Goal: Task Accomplishment & Management: Manage account settings

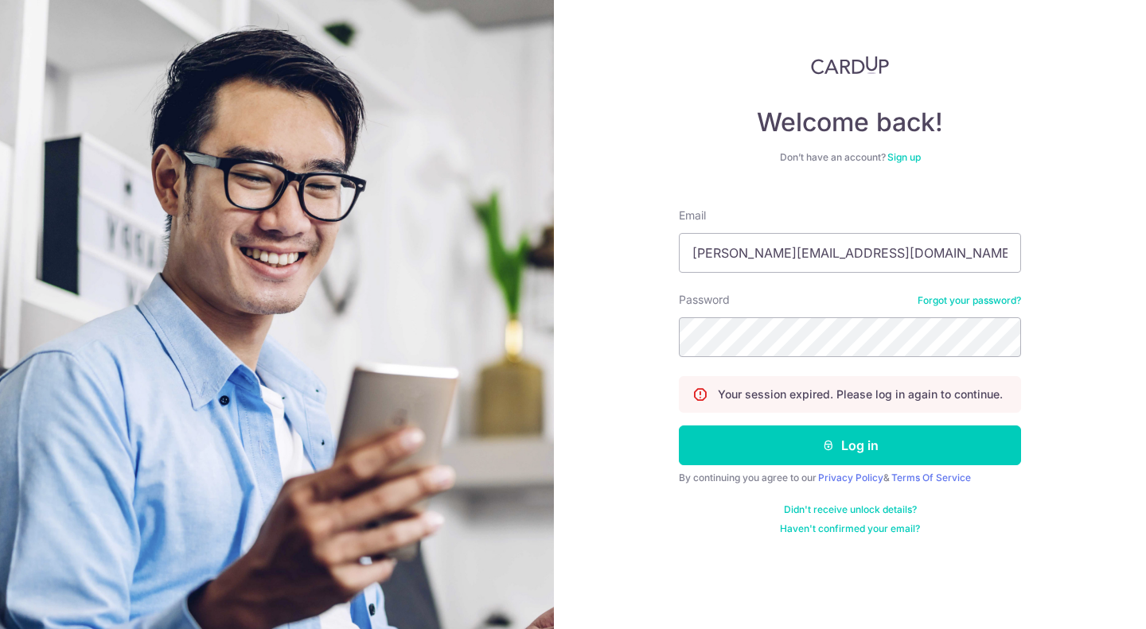
type input "[PERSON_NAME][EMAIL_ADDRESS][DOMAIN_NAME]"
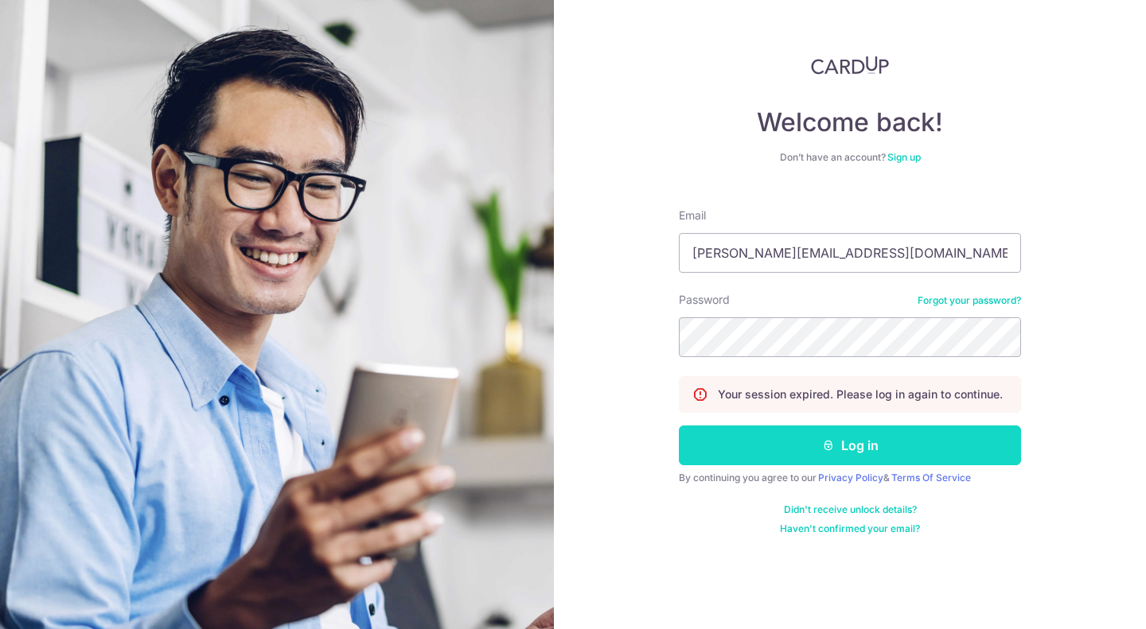
click at [808, 448] on button "Log in" at bounding box center [850, 446] width 342 height 40
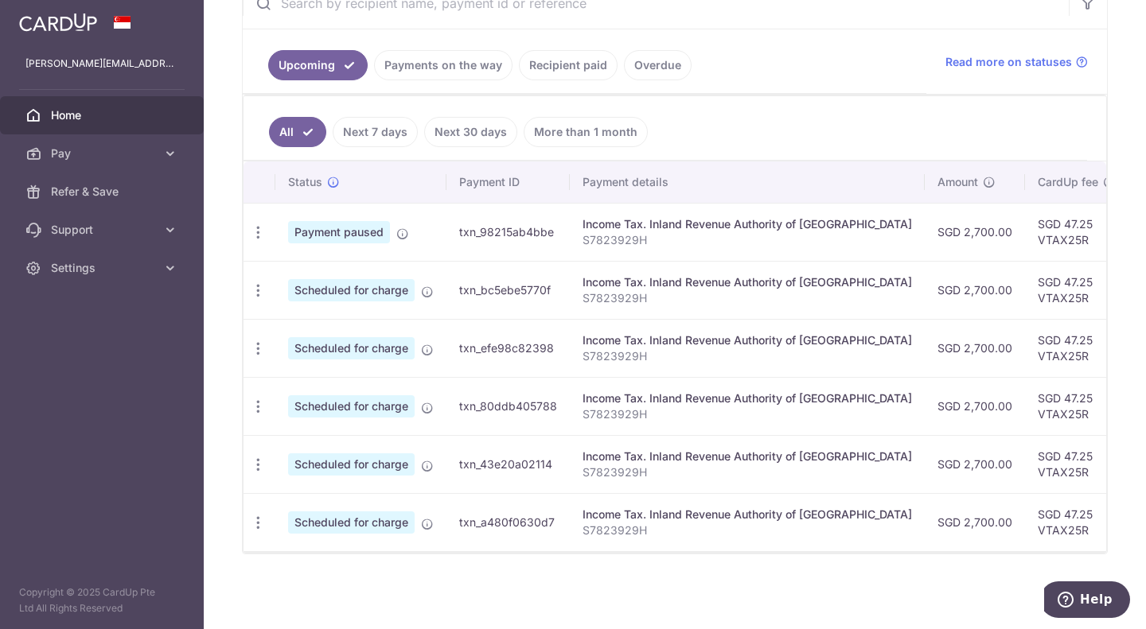
scroll to position [259, 0]
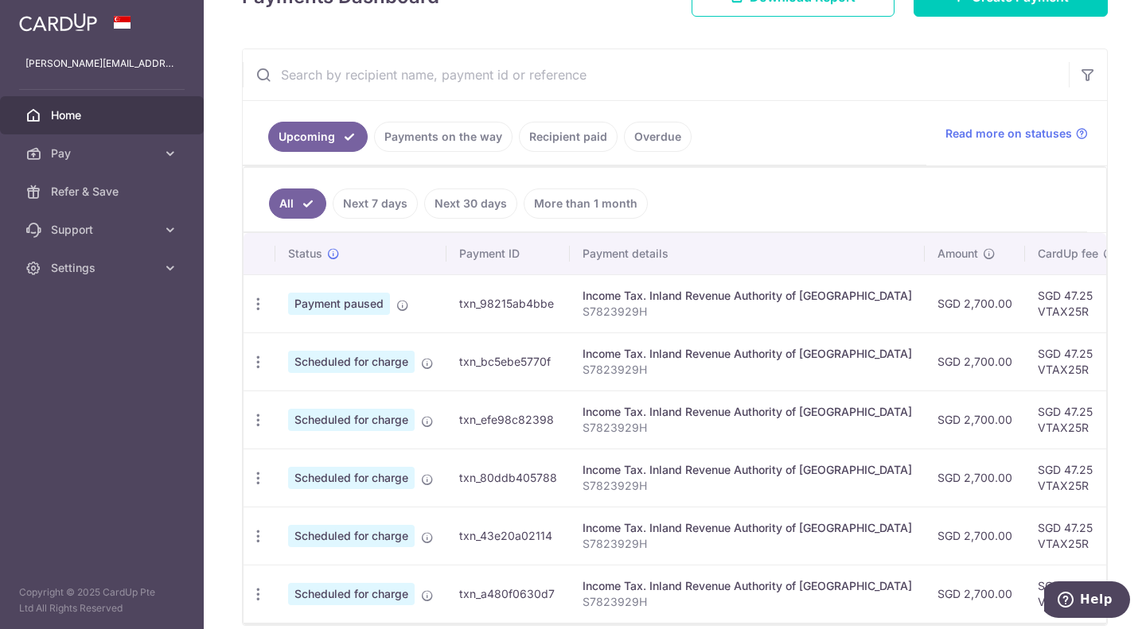
click at [469, 138] on link "Payments on the way" at bounding box center [443, 137] width 138 height 30
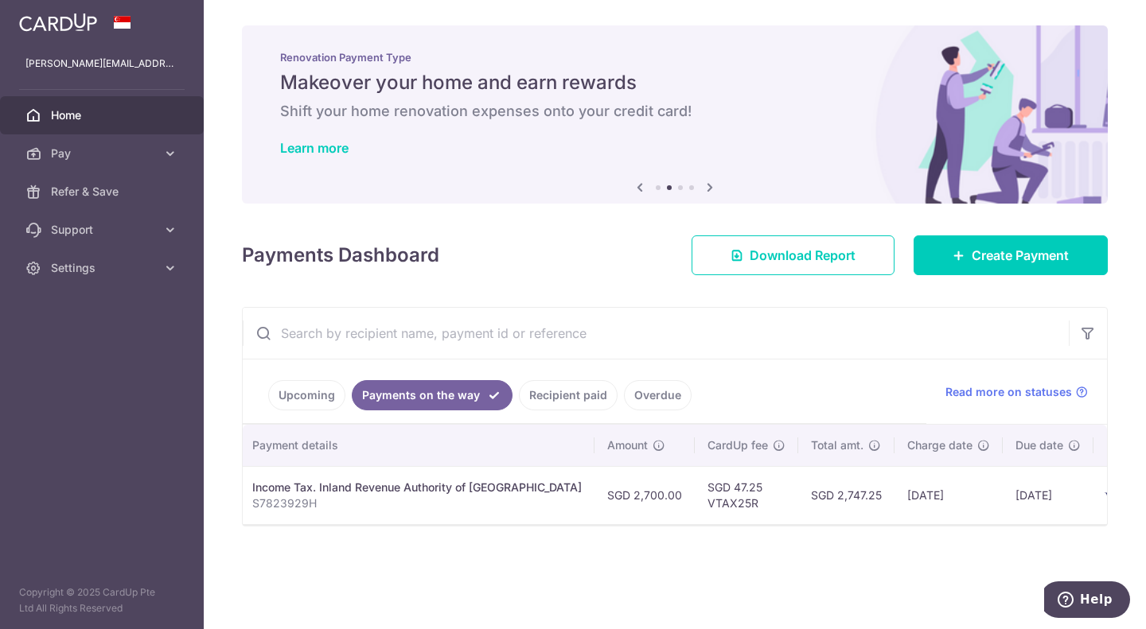
scroll to position [0, 306]
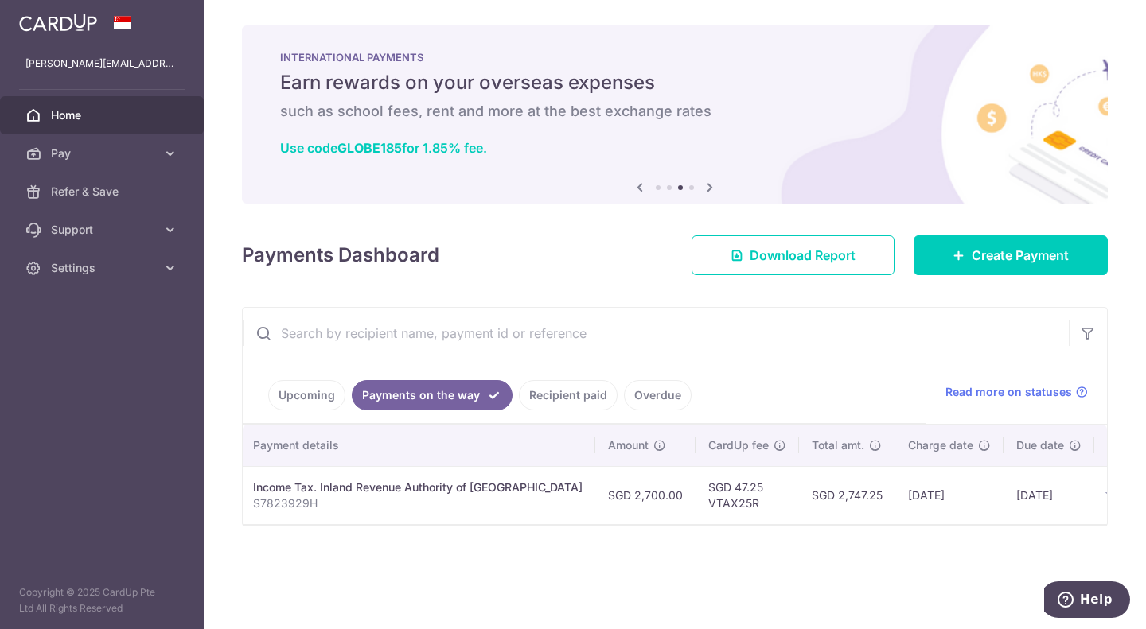
drag, startPoint x: 952, startPoint y: 524, endPoint x: 1022, endPoint y: 520, distance: 70.9
click at [1022, 520] on td "[DATE]" at bounding box center [1048, 495] width 91 height 58
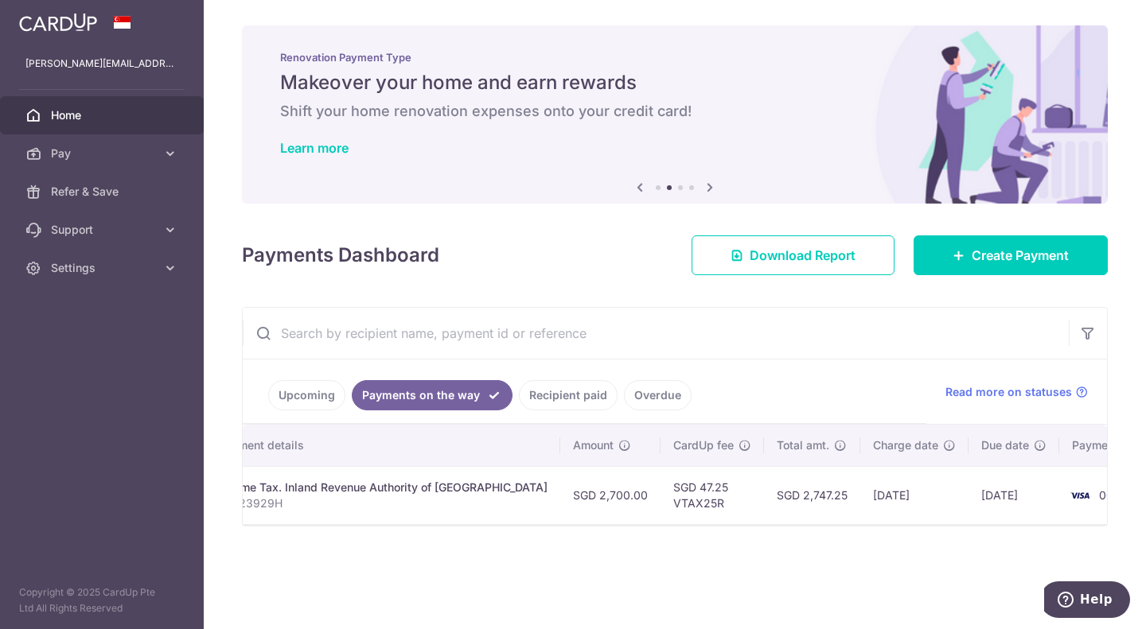
scroll to position [0, 348]
click at [586, 394] on link "Recipient paid" at bounding box center [568, 395] width 99 height 30
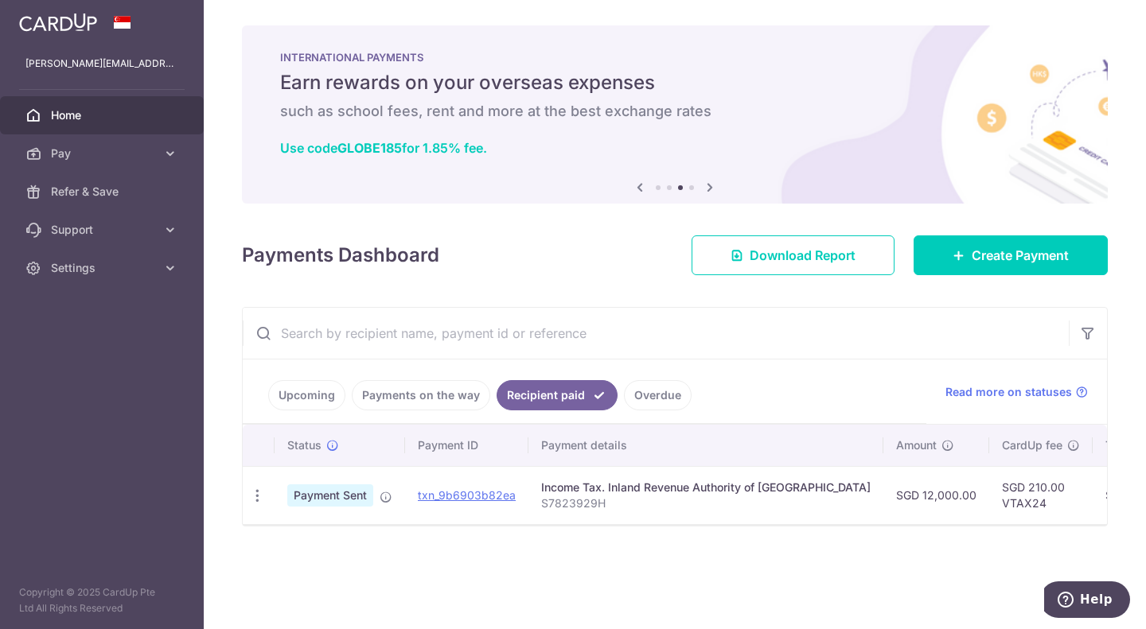
click at [632, 387] on link "Overdue" at bounding box center [658, 395] width 68 height 30
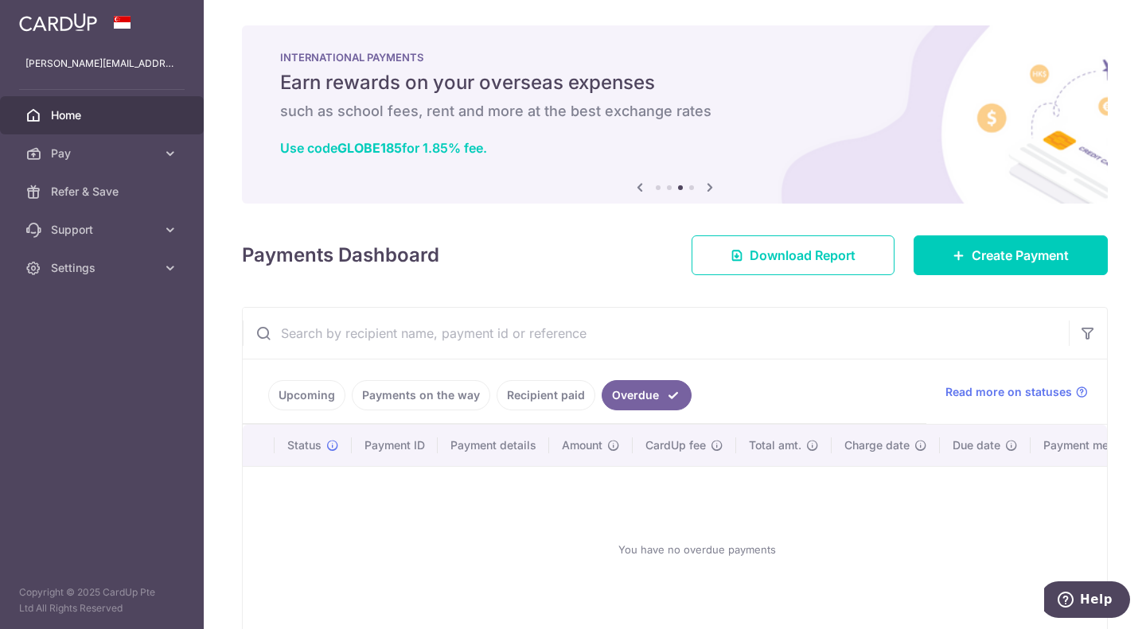
click at [545, 398] on link "Recipient paid" at bounding box center [545, 395] width 99 height 30
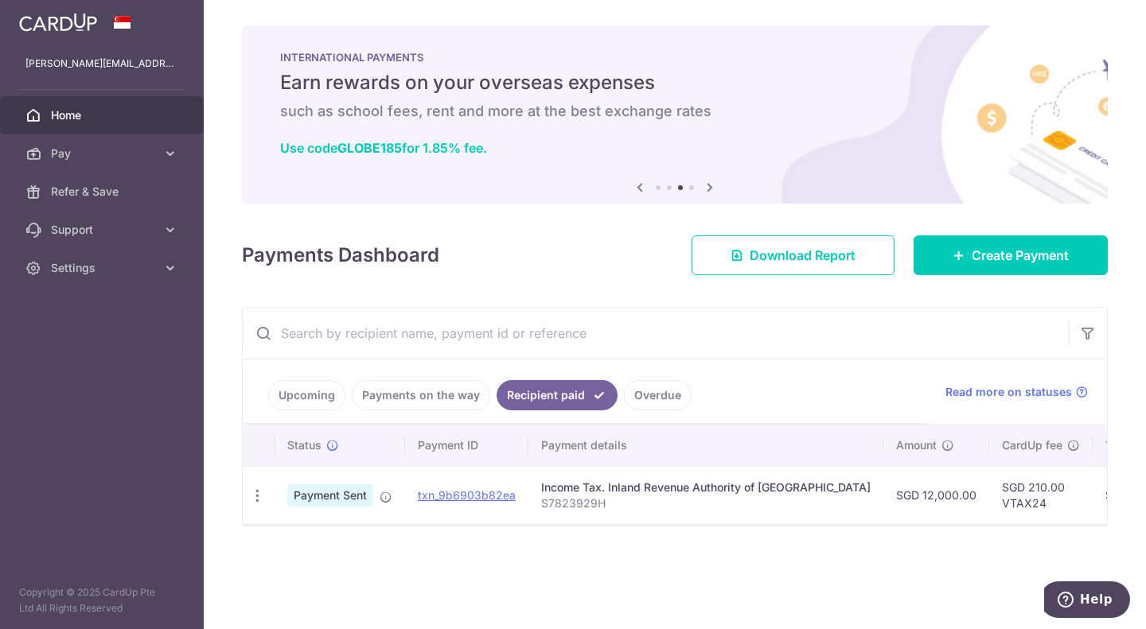
click at [309, 390] on link "Upcoming" at bounding box center [306, 395] width 77 height 30
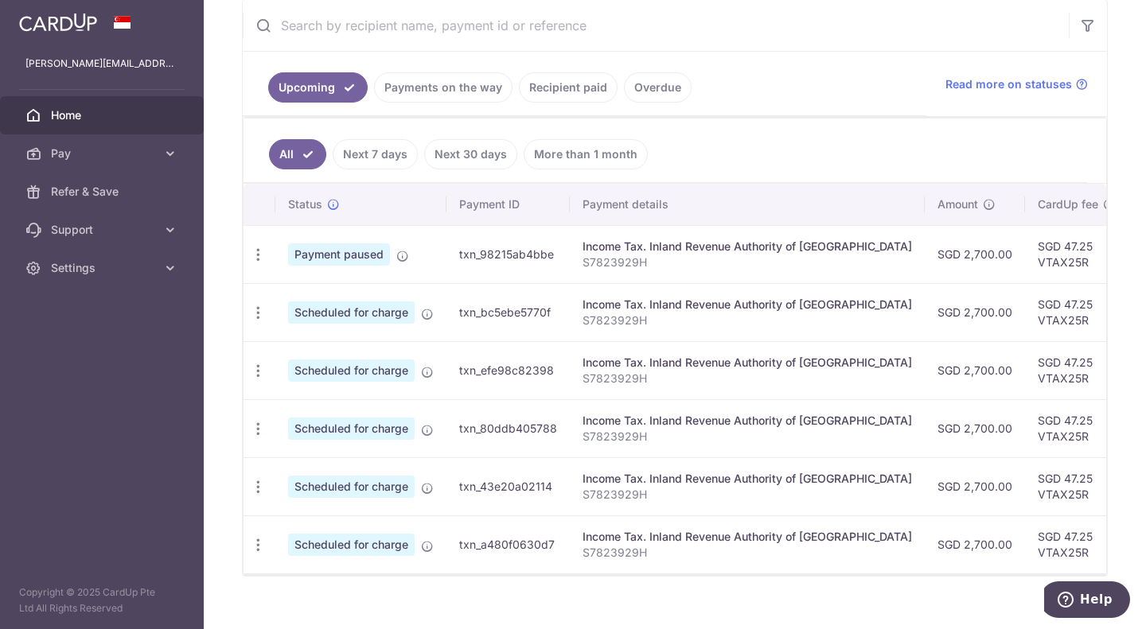
scroll to position [338, 0]
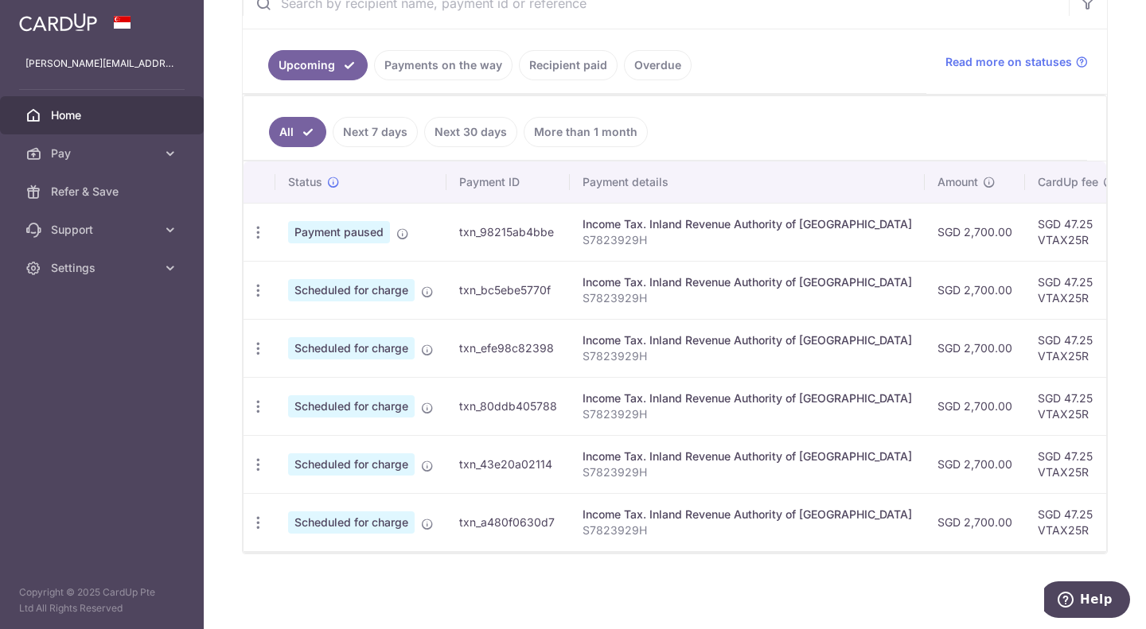
click at [392, 125] on link "Next 7 days" at bounding box center [375, 132] width 85 height 30
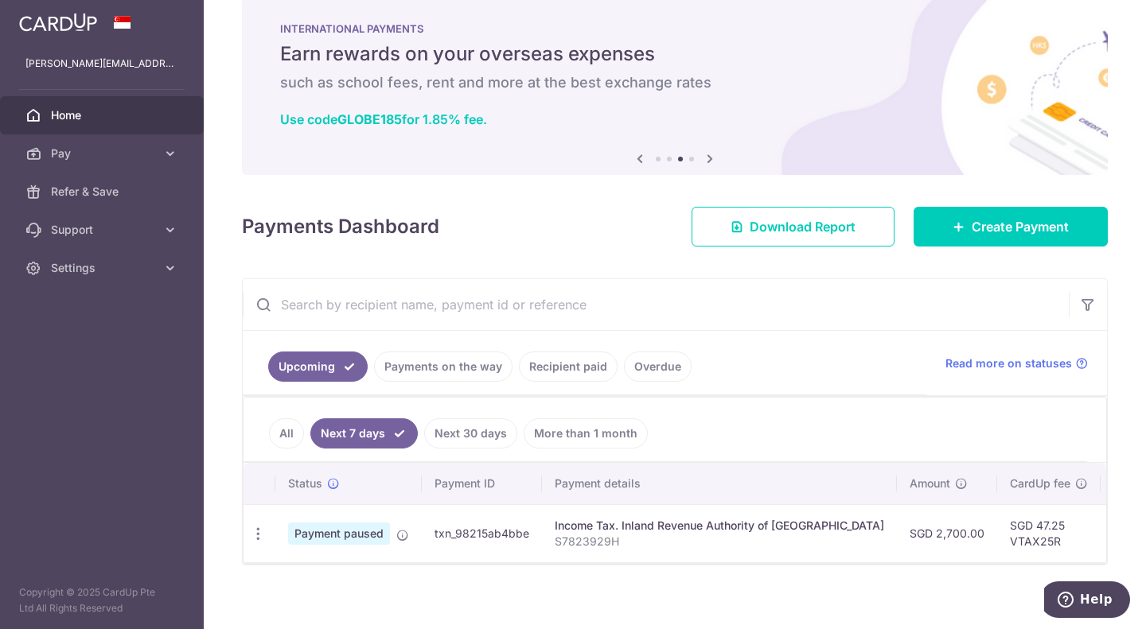
scroll to position [48, 0]
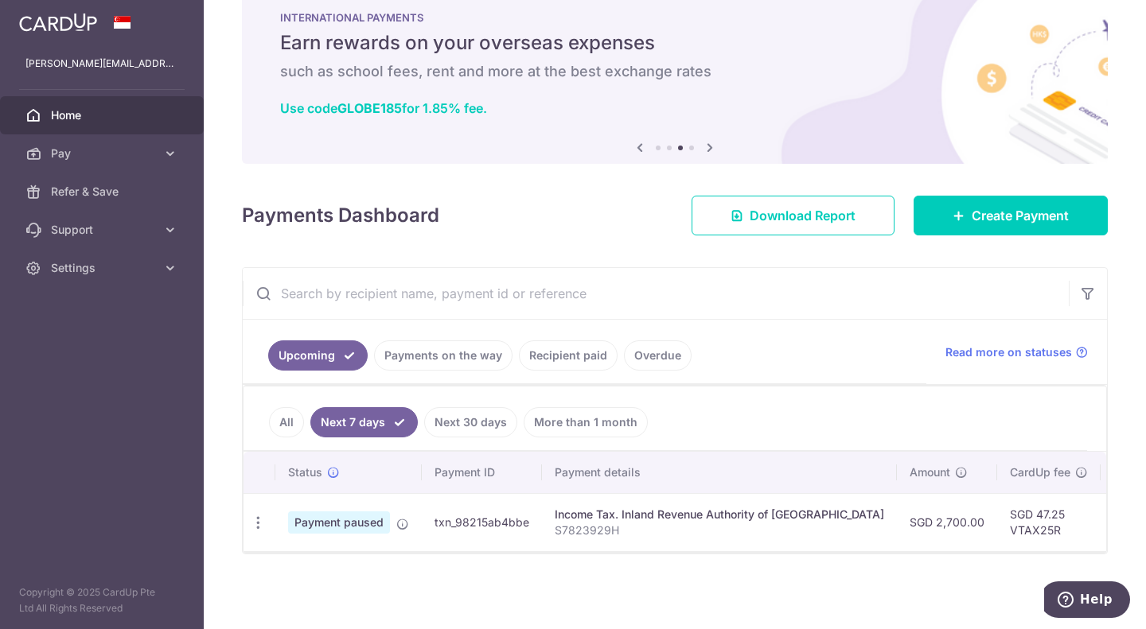
click at [473, 354] on link "Payments on the way" at bounding box center [443, 356] width 138 height 30
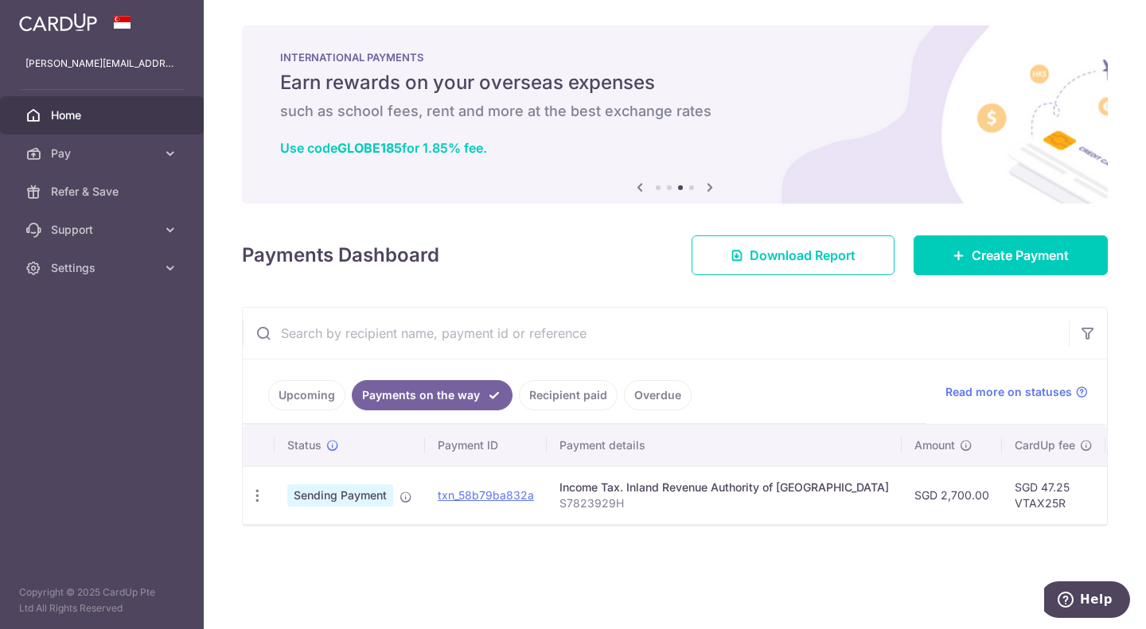
scroll to position [0, 0]
click at [318, 395] on link "Upcoming" at bounding box center [306, 395] width 77 height 30
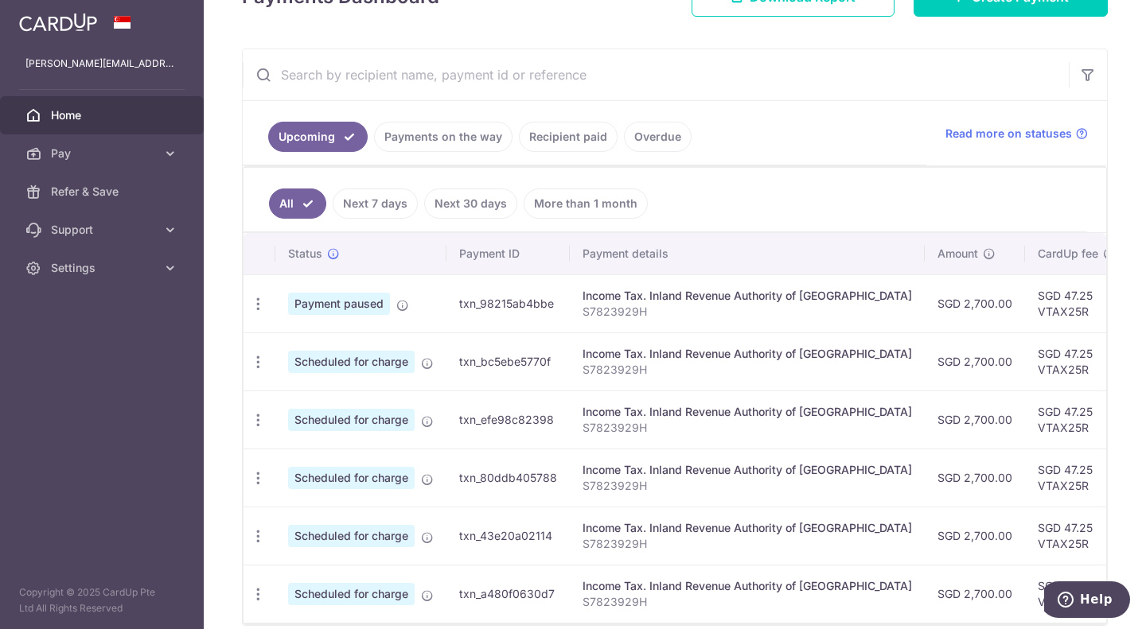
scroll to position [259, 0]
click at [454, 134] on link "Payments on the way" at bounding box center [443, 137] width 138 height 30
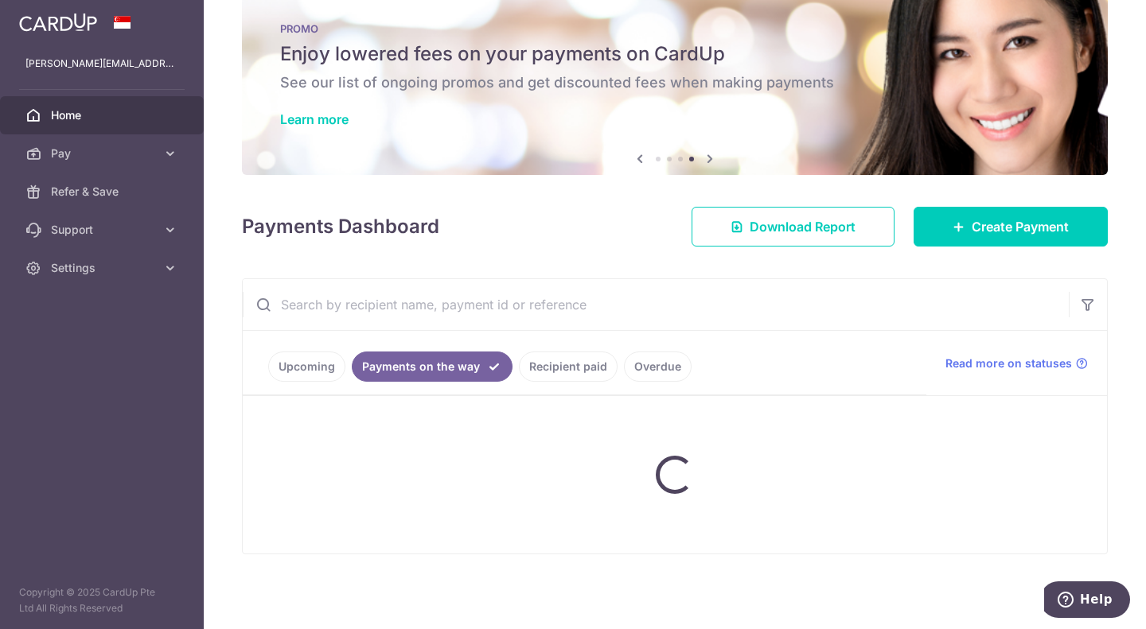
scroll to position [0, 0]
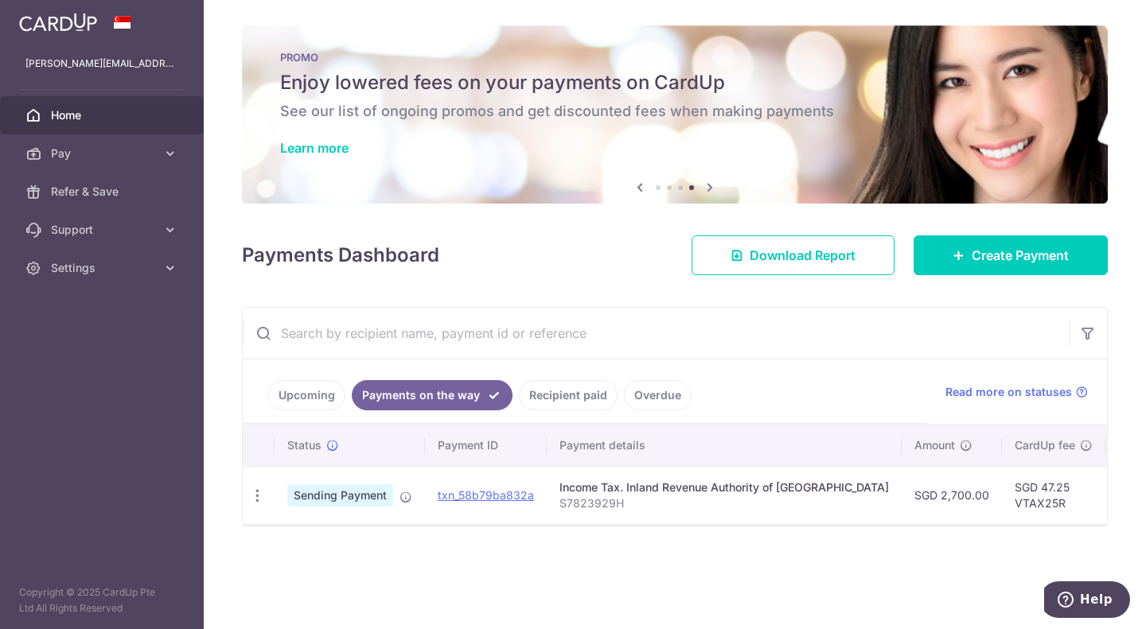
click at [319, 391] on link "Upcoming" at bounding box center [306, 395] width 77 height 30
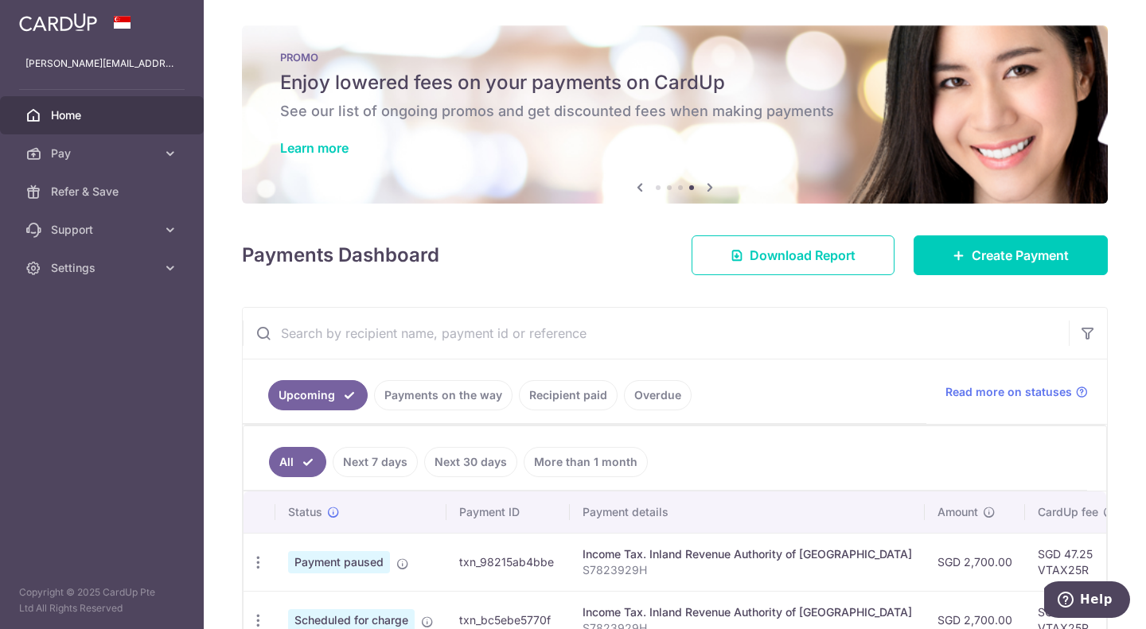
click at [422, 392] on link "Payments on the way" at bounding box center [443, 395] width 138 height 30
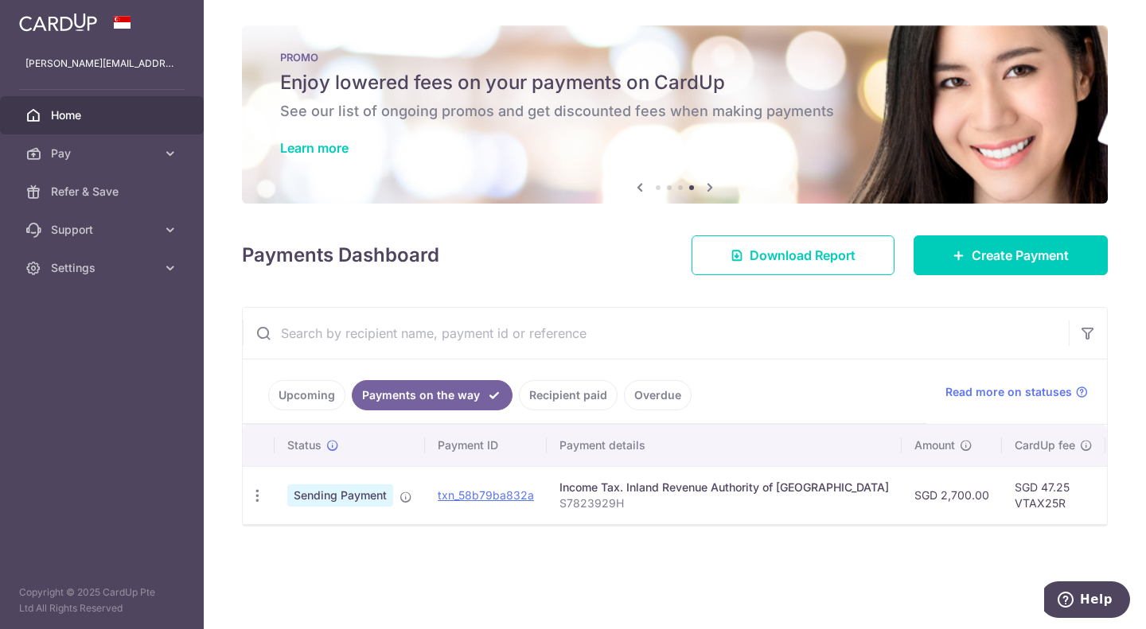
click at [575, 399] on link "Recipient paid" at bounding box center [568, 395] width 99 height 30
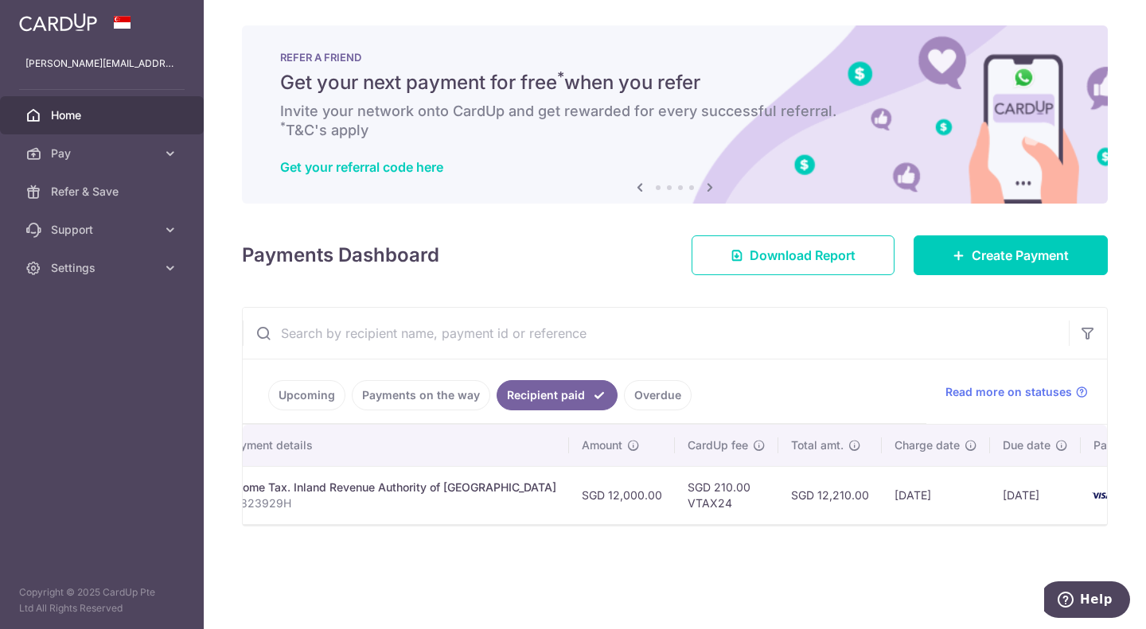
scroll to position [0, 341]
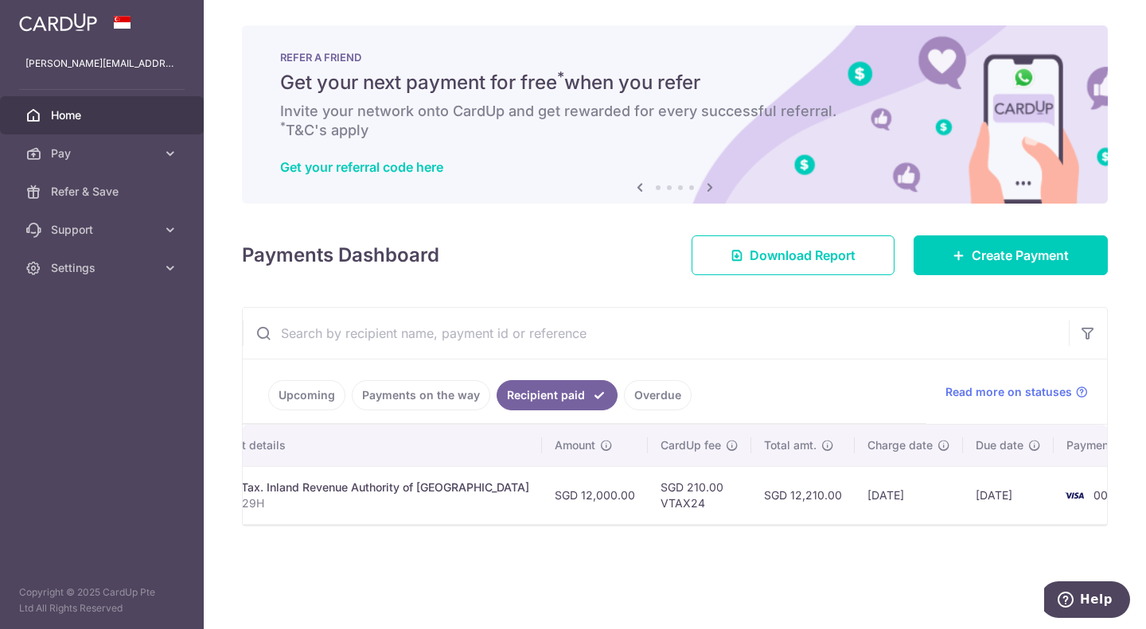
click at [438, 402] on link "Payments on the way" at bounding box center [421, 395] width 138 height 30
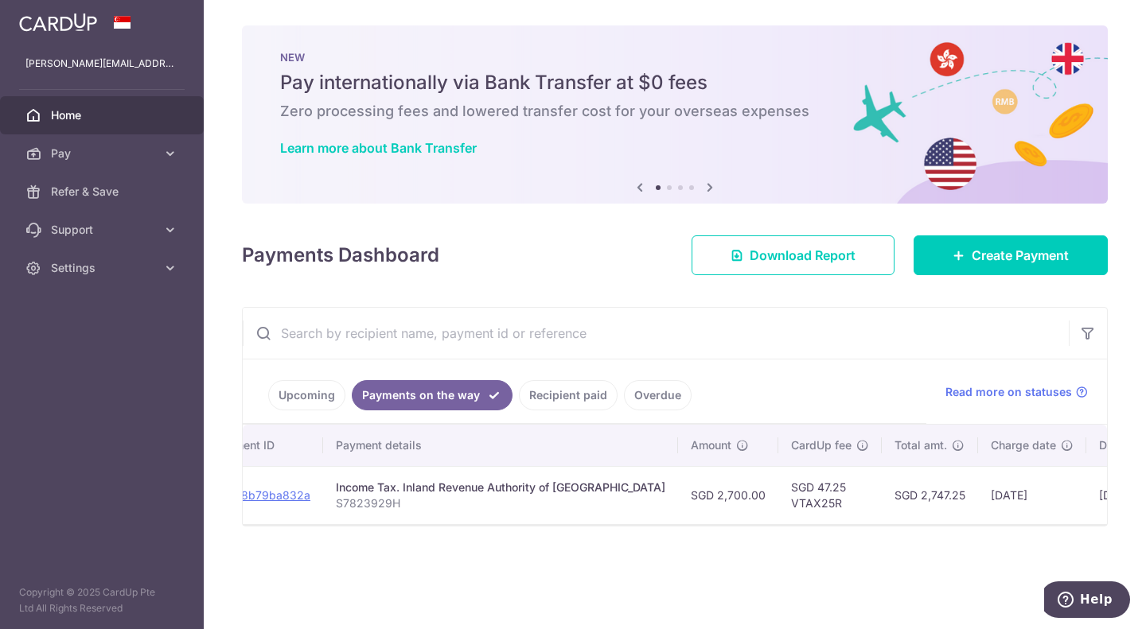
scroll to position [0, 0]
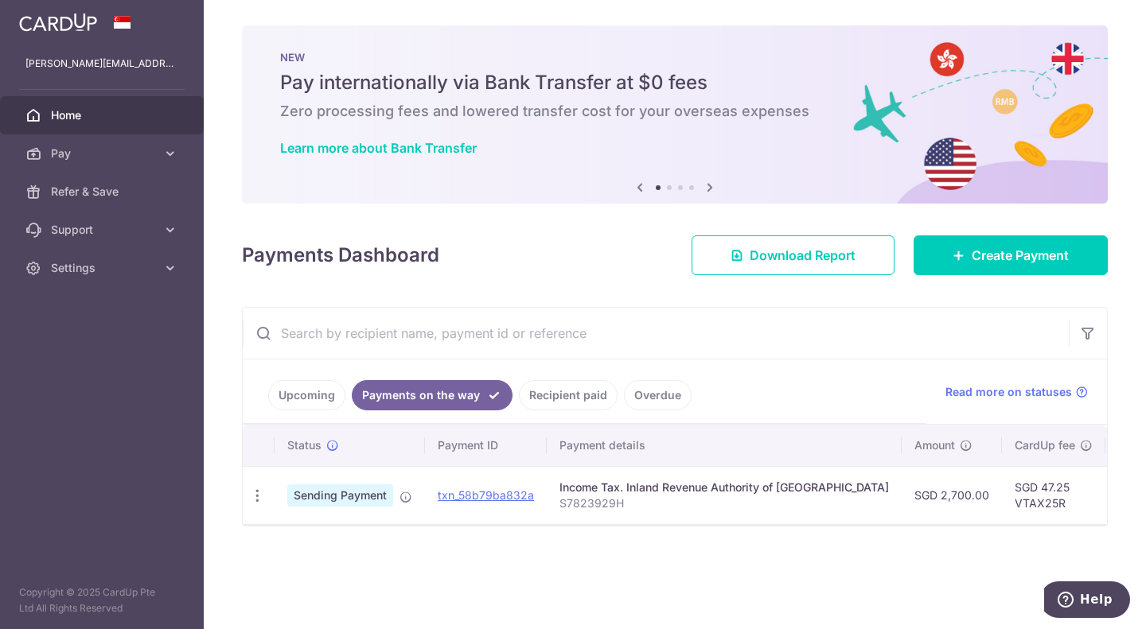
click at [318, 402] on link "Upcoming" at bounding box center [306, 395] width 77 height 30
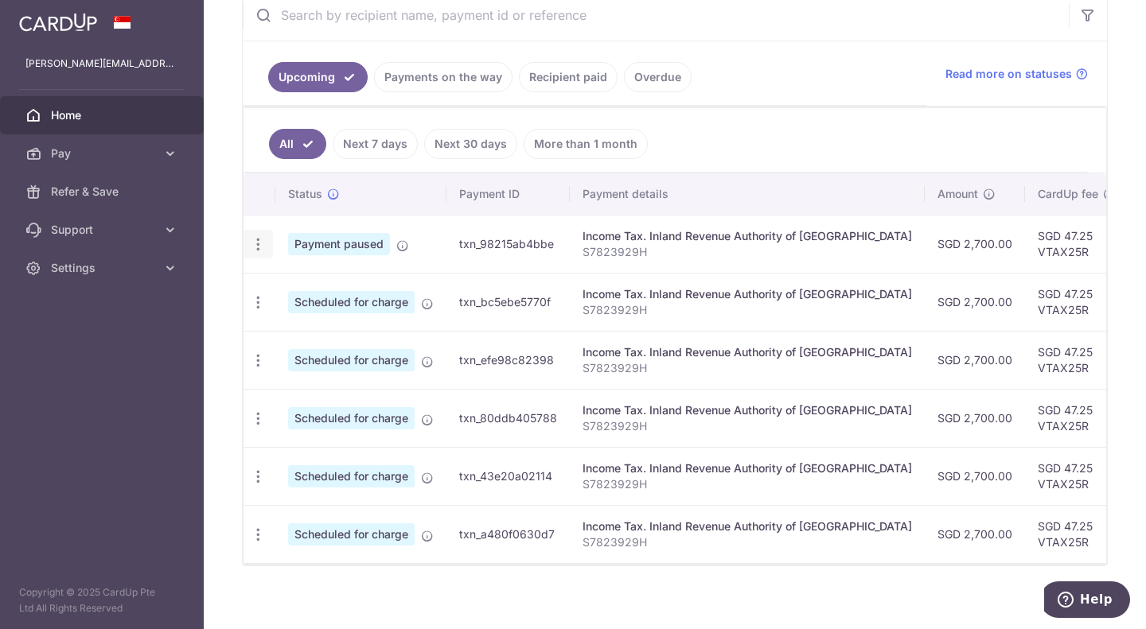
click at [261, 254] on div "Update payment Cancel payment" at bounding box center [257, 244] width 29 height 29
click at [261, 243] on icon "button" at bounding box center [258, 244] width 17 height 17
click at [333, 284] on span "Update payment" at bounding box center [343, 287] width 108 height 19
radio input "true"
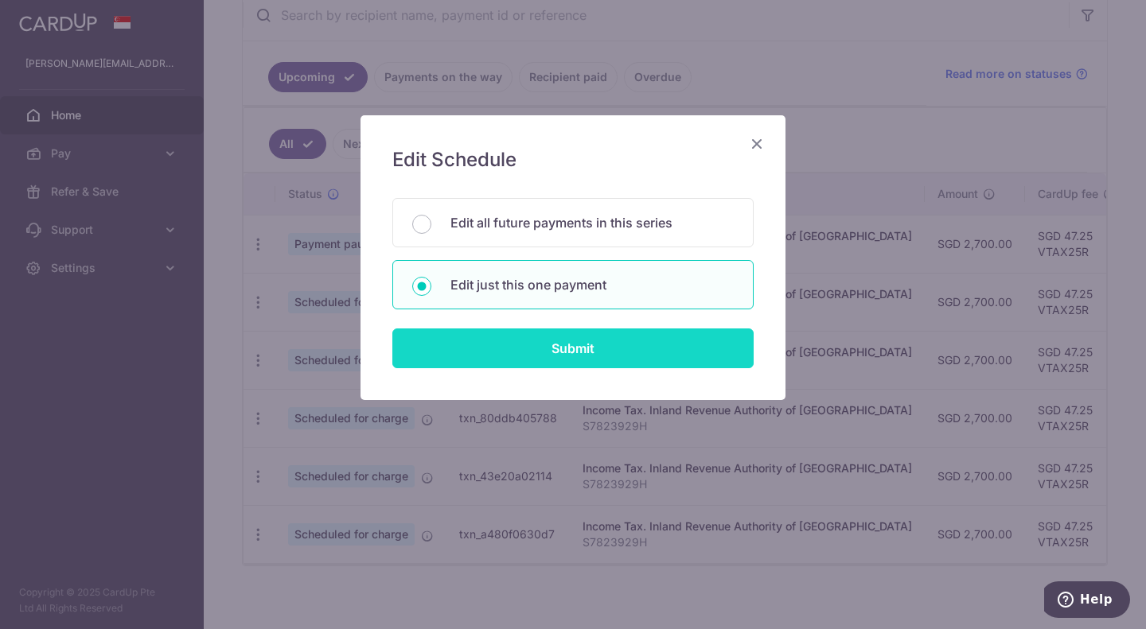
click at [544, 338] on input "Submit" at bounding box center [572, 349] width 361 height 40
radio input "true"
type input "2,700.00"
type input "[DATE]"
type input "S7823929H"
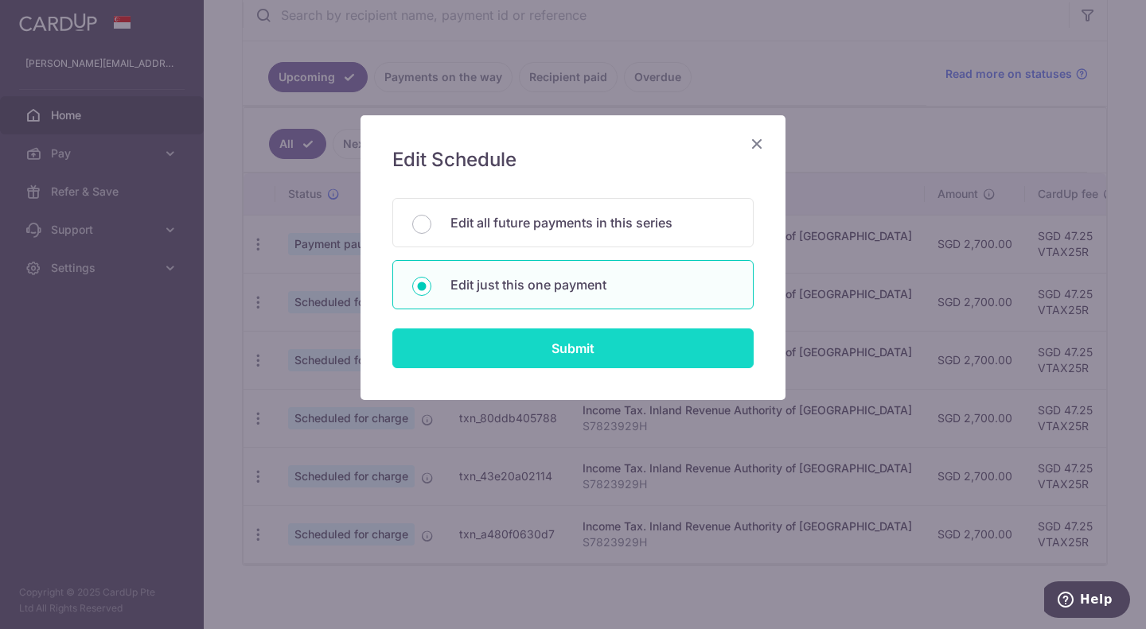
type input "VTAX25R"
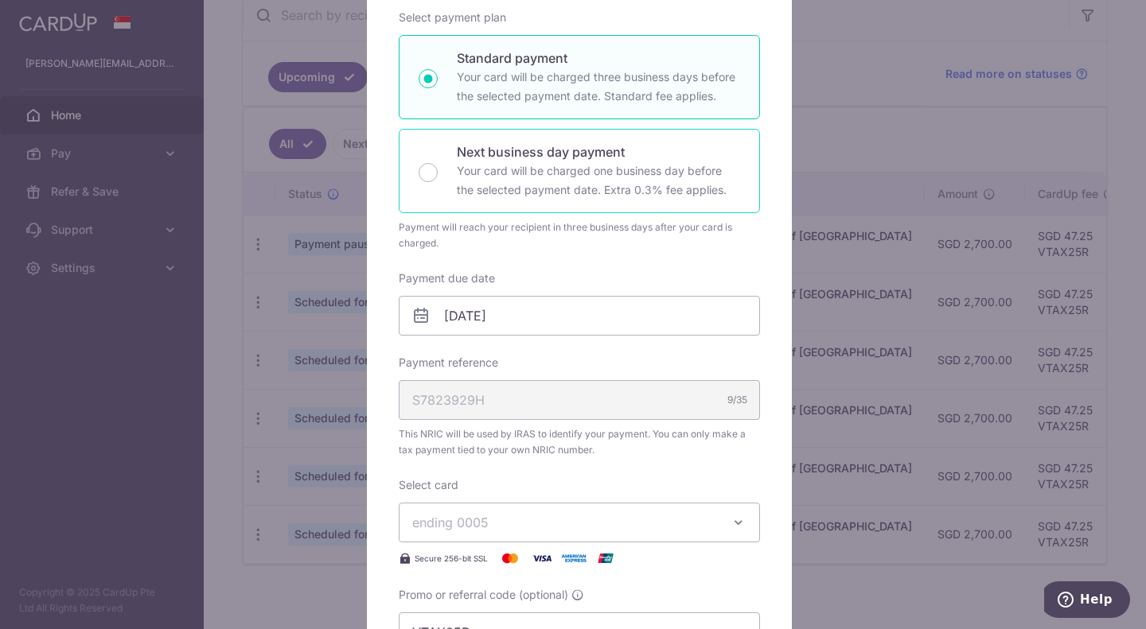
scroll to position [318, 0]
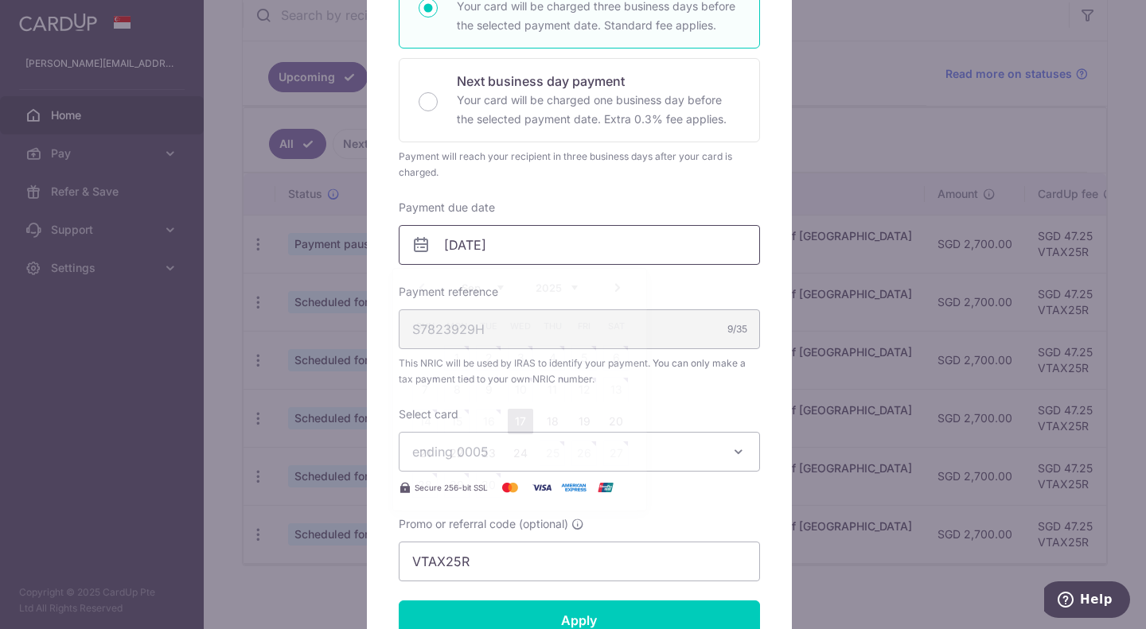
click at [536, 242] on input "[DATE]" at bounding box center [579, 245] width 361 height 40
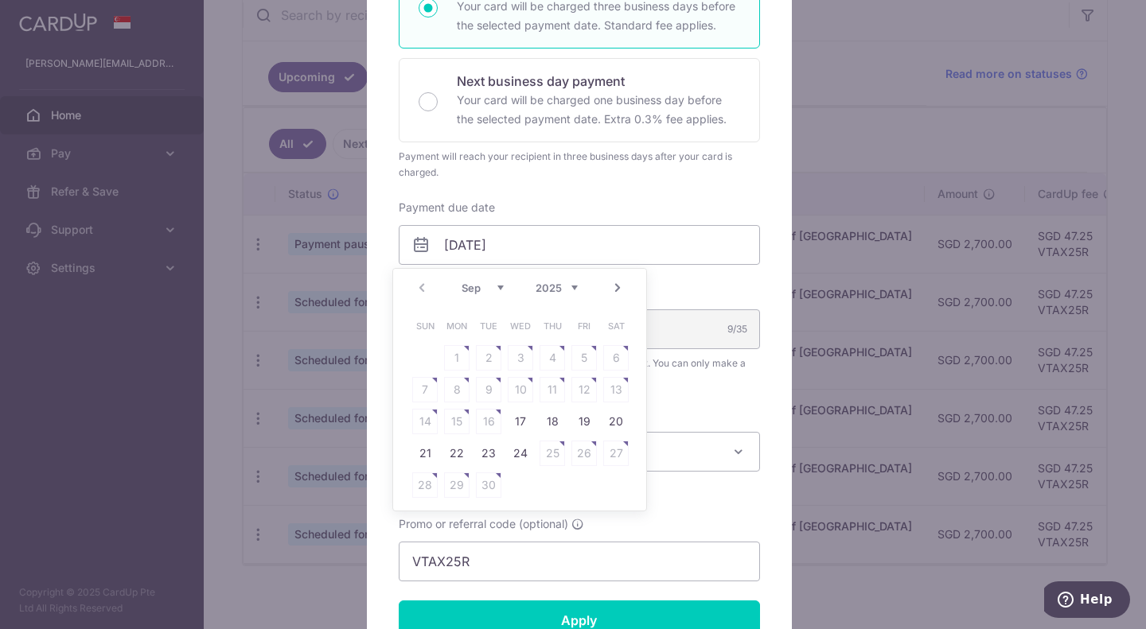
click at [488, 484] on table "Sun Mon Tue Wed Thu Fri Sat 1 2 3 4 5 6 7 8 9 10 11 12 13 14 15 16 17 18 19 20 …" at bounding box center [520, 405] width 223 height 191
click at [620, 286] on link "Next" at bounding box center [617, 287] width 19 height 19
click at [526, 360] on table "Sun Mon Tue Wed Thu Fri Sat 1 2 3 4 5 6 7 8 9 10 11 12 13 14 15 16 17 18 19 20 …" at bounding box center [520, 405] width 223 height 191
click at [488, 384] on link "7" at bounding box center [488, 389] width 25 height 25
type input "[DATE]"
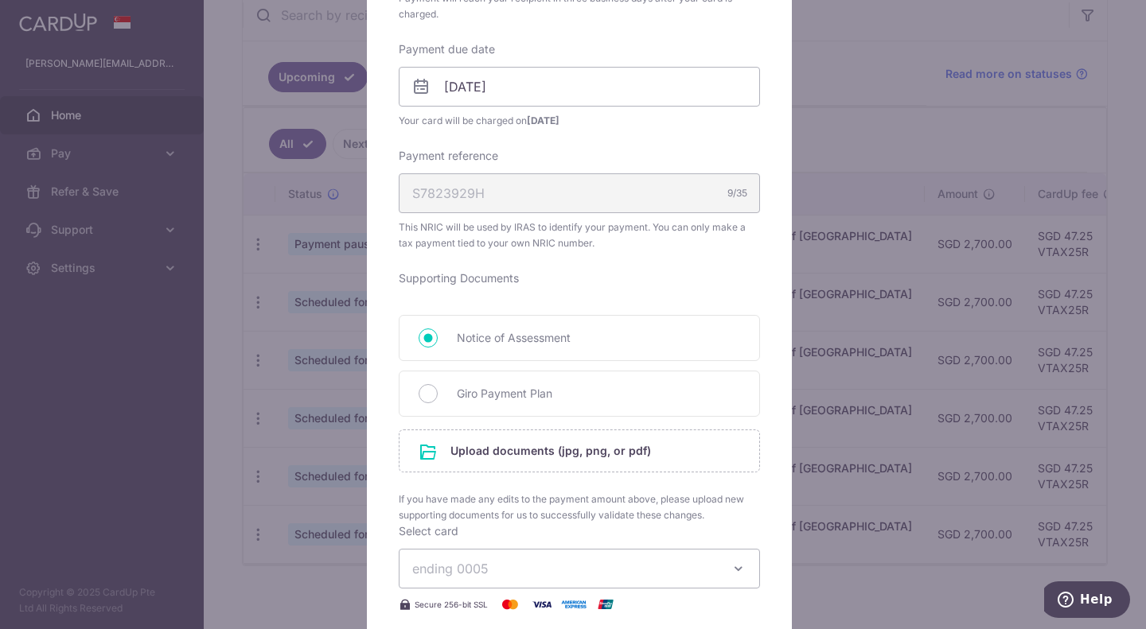
scroll to position [477, 0]
click at [649, 96] on input "[DATE]" at bounding box center [579, 86] width 361 height 40
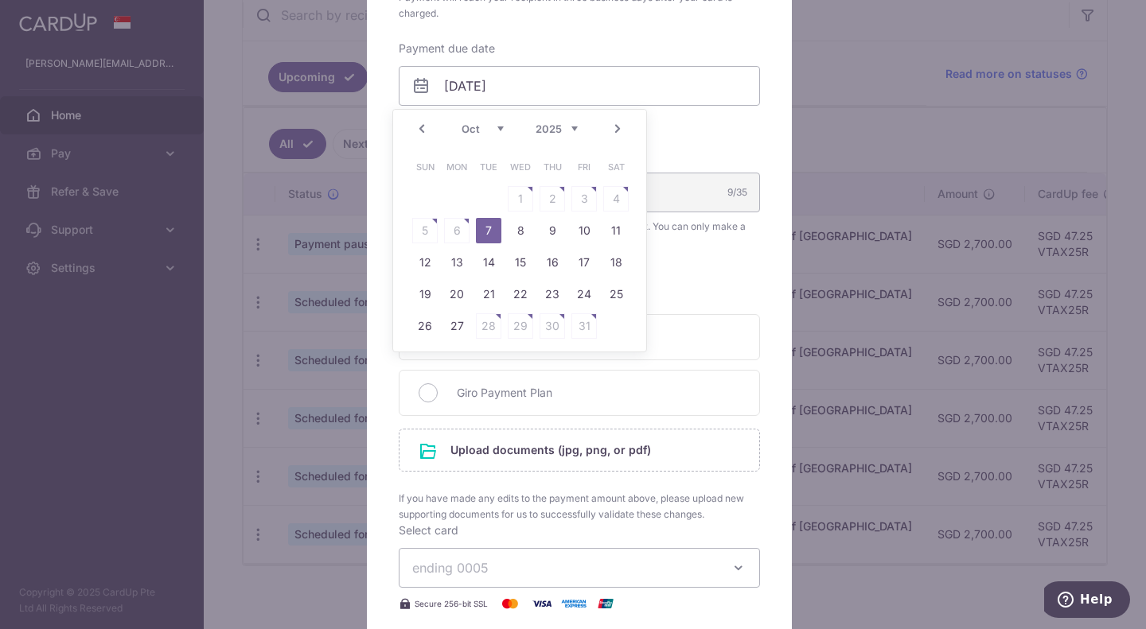
click at [454, 227] on table "Sun Mon Tue Wed Thu Fri Sat 1 2 3 4 5 6 7 8 9 10 11 12 13 14 15 16 17 18 19 20 …" at bounding box center [520, 246] width 223 height 191
click at [423, 130] on link "Prev" at bounding box center [421, 128] width 19 height 19
click at [824, 108] on div "Edit payment By clicking apply, you will make changes to all payments to Inland…" at bounding box center [573, 314] width 1146 height 629
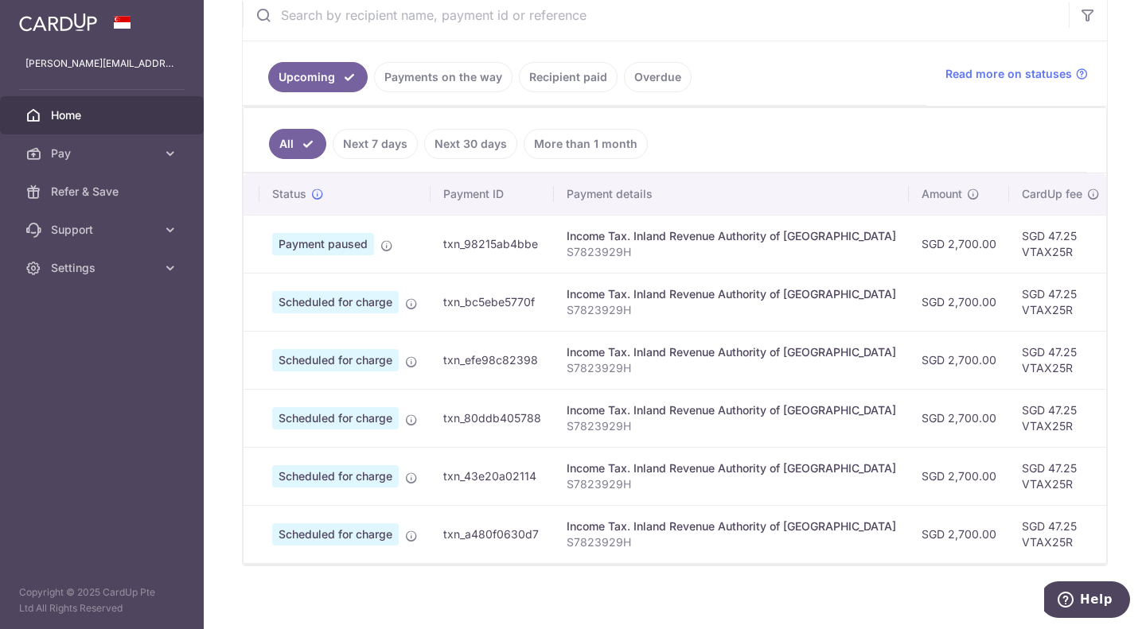
scroll to position [0, 0]
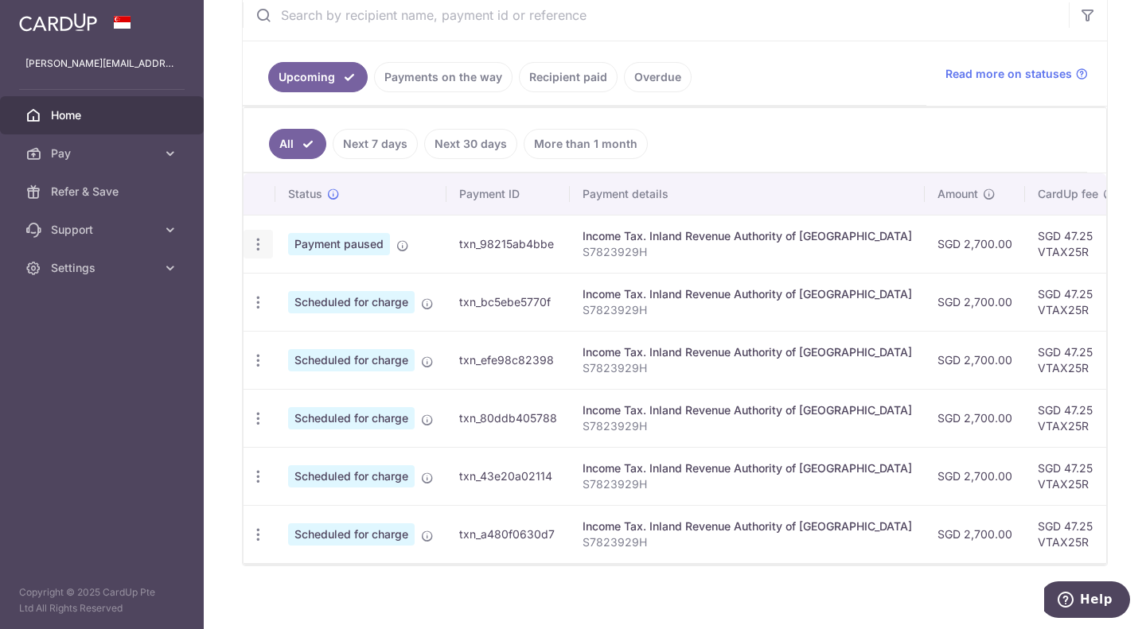
click at [253, 239] on icon "button" at bounding box center [258, 244] width 17 height 17
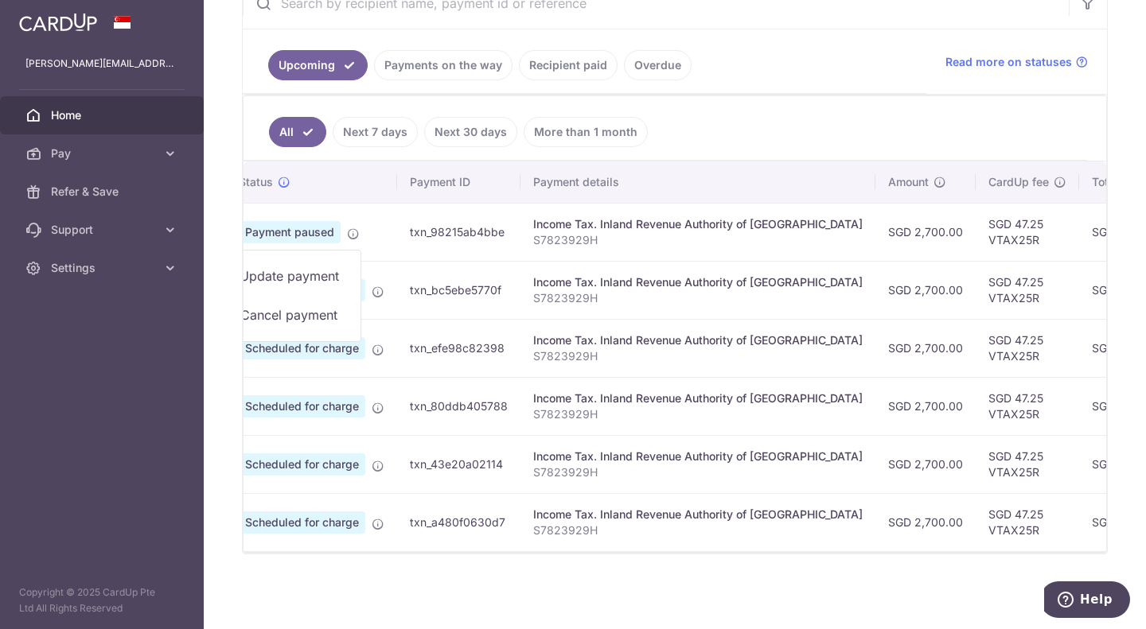
scroll to position [0, 41]
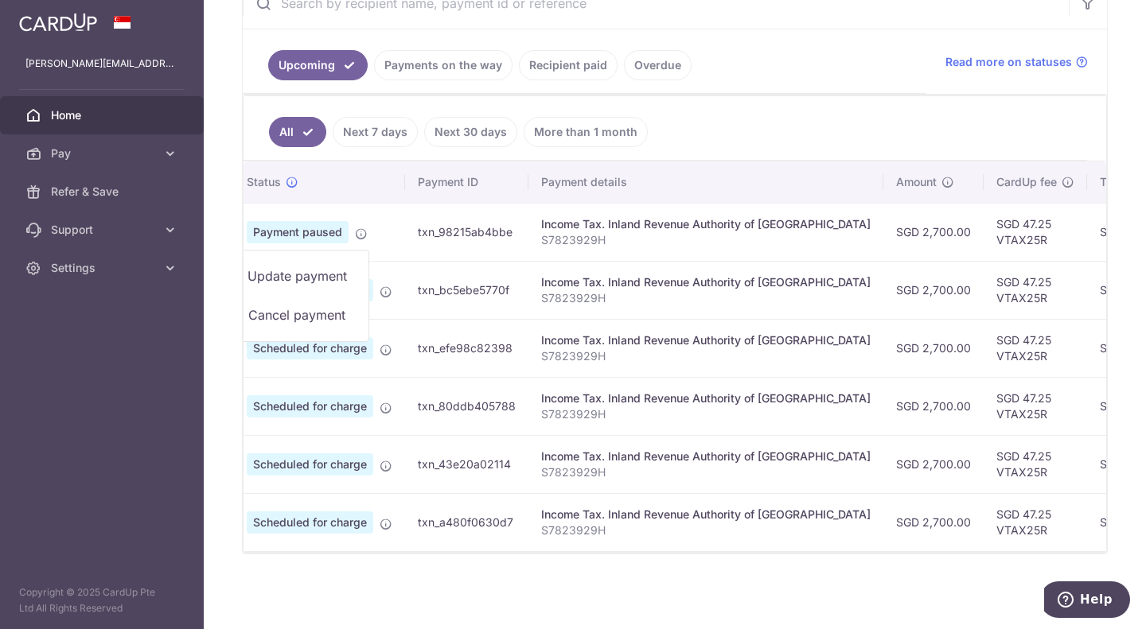
click at [548, 308] on td "Income Tax. Inland Revenue Authority of [GEOGRAPHIC_DATA] S7823929H" at bounding box center [705, 290] width 355 height 58
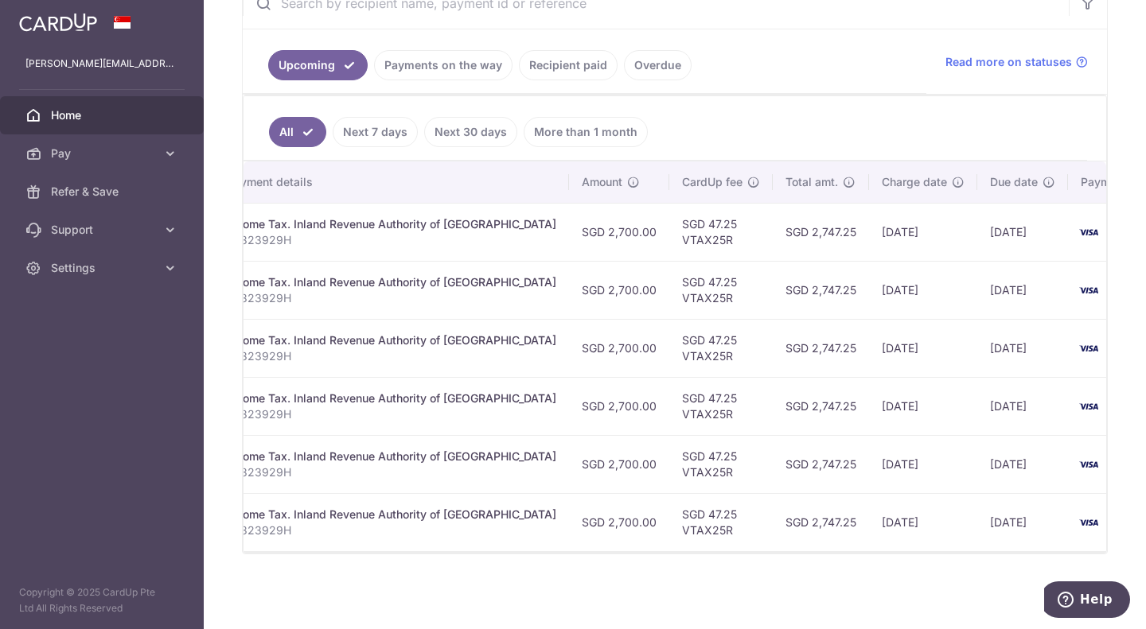
scroll to position [0, 354]
click at [368, 129] on link "Next 7 days" at bounding box center [375, 132] width 85 height 30
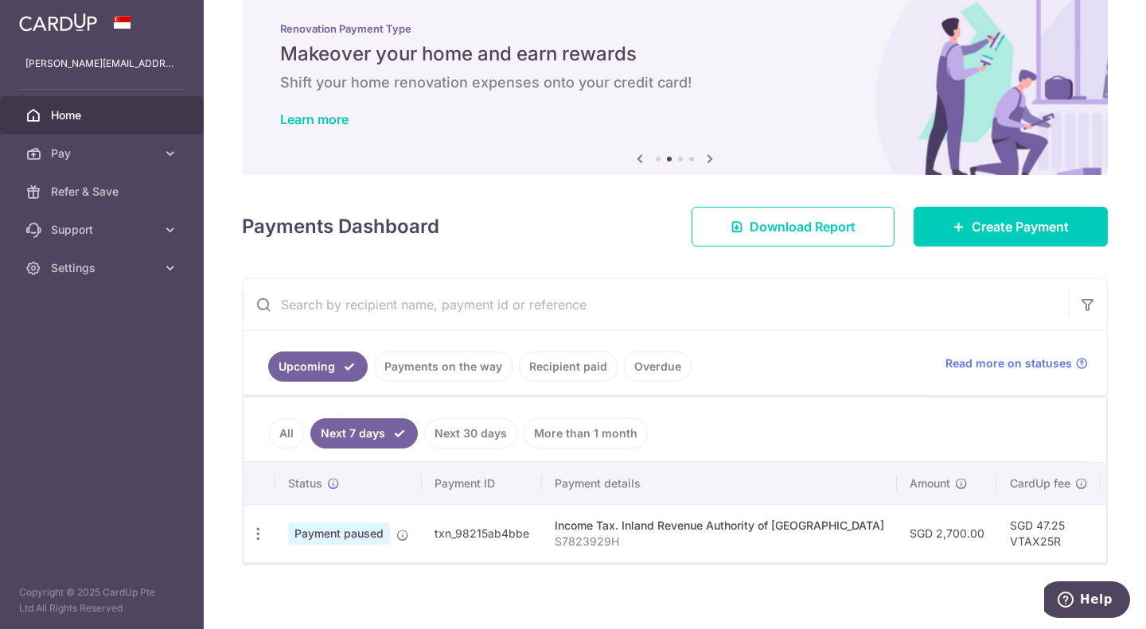
scroll to position [48, 0]
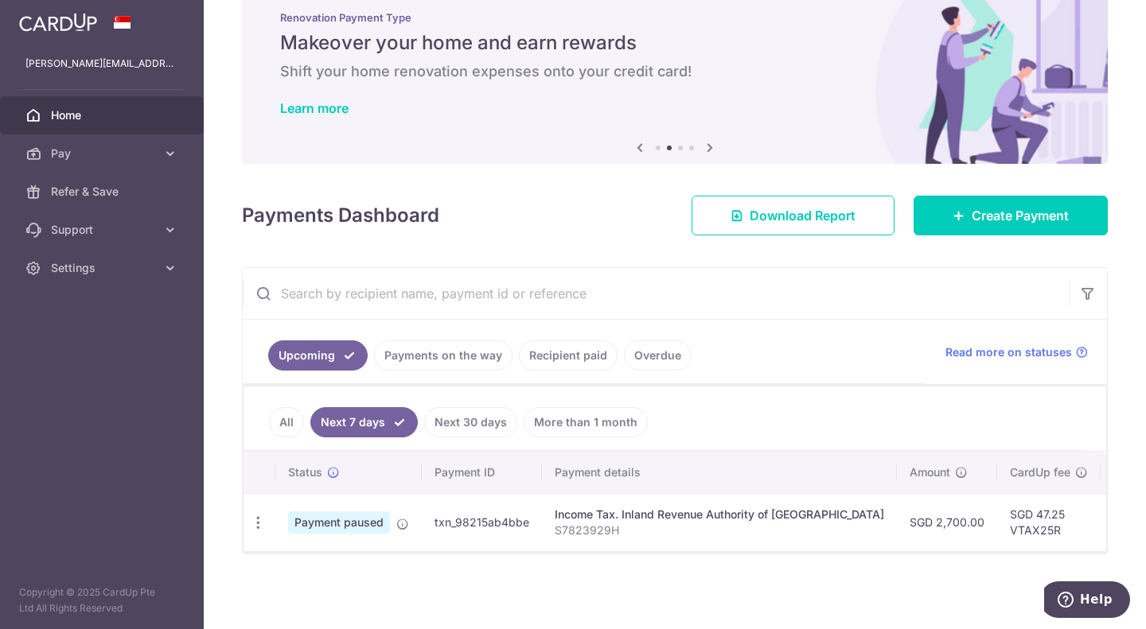
click at [286, 416] on link "All" at bounding box center [286, 422] width 35 height 30
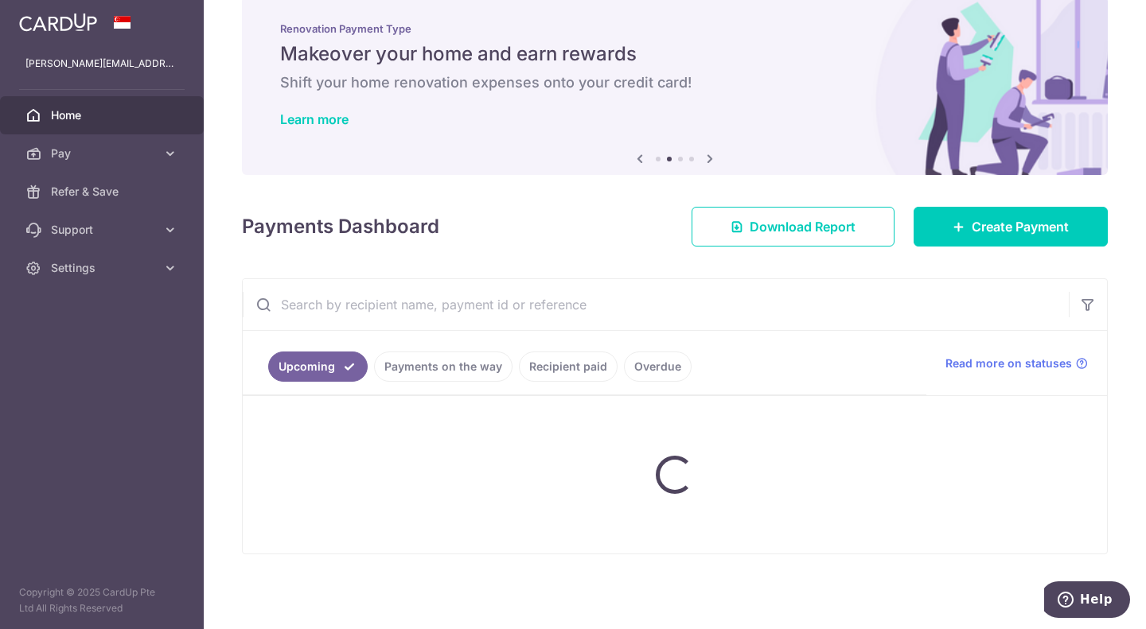
scroll to position [338, 0]
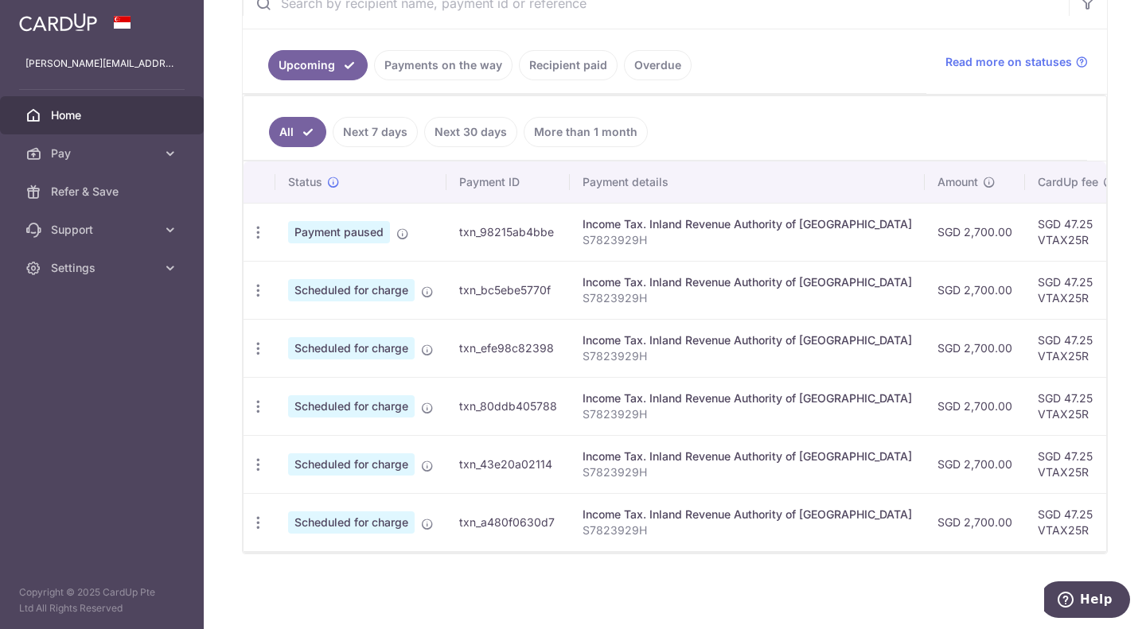
click at [403, 56] on link "Payments on the way" at bounding box center [443, 65] width 138 height 30
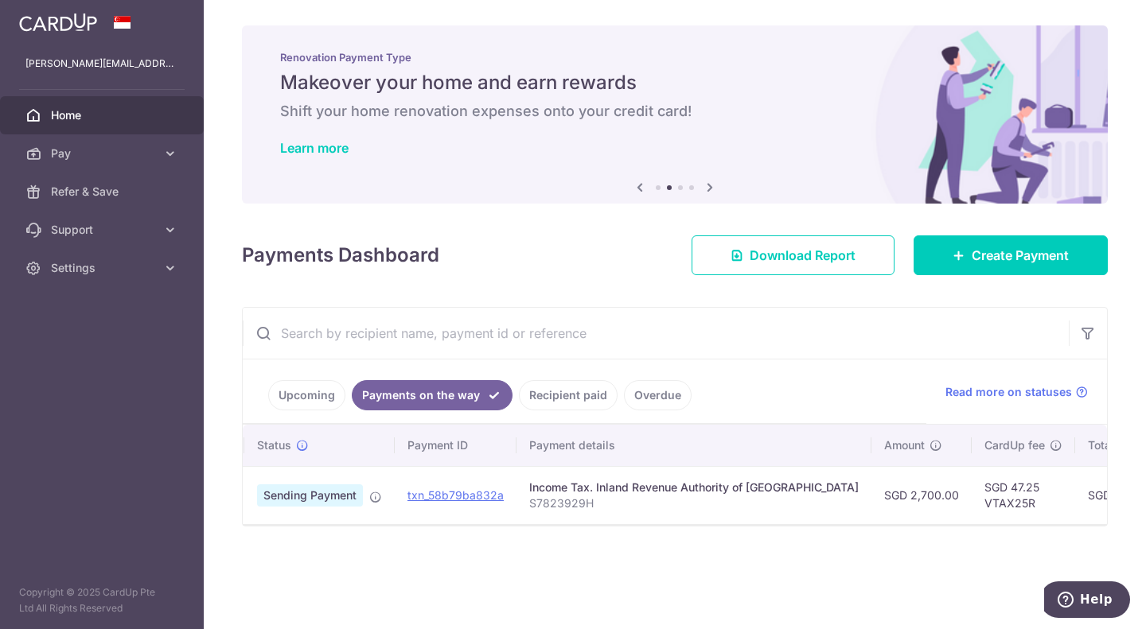
scroll to position [0, 0]
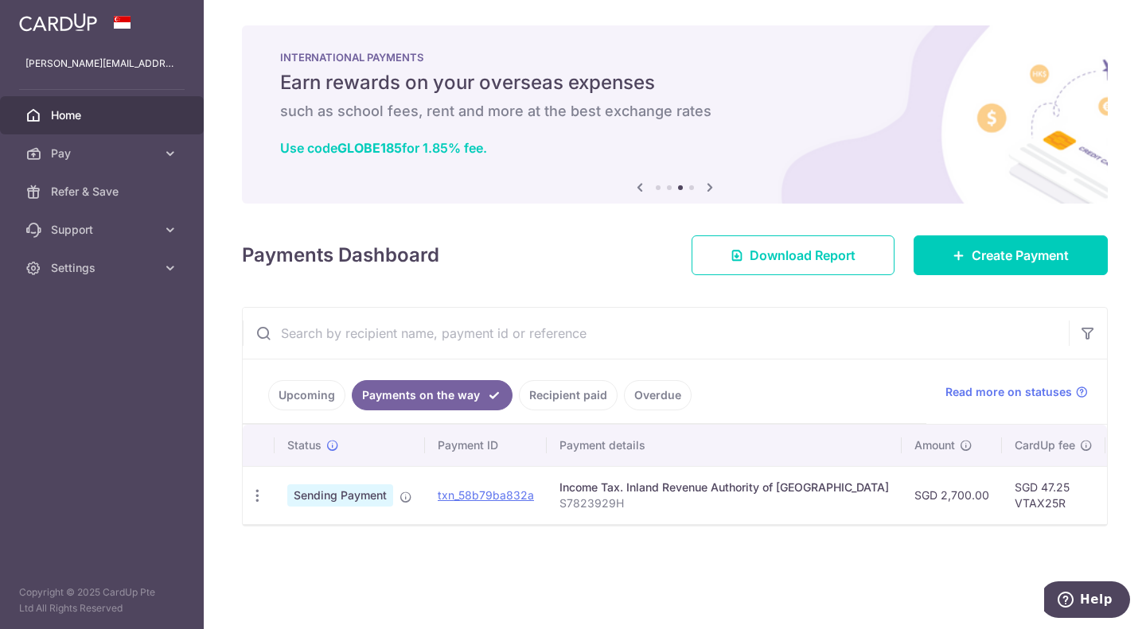
click at [305, 391] on link "Upcoming" at bounding box center [306, 395] width 77 height 30
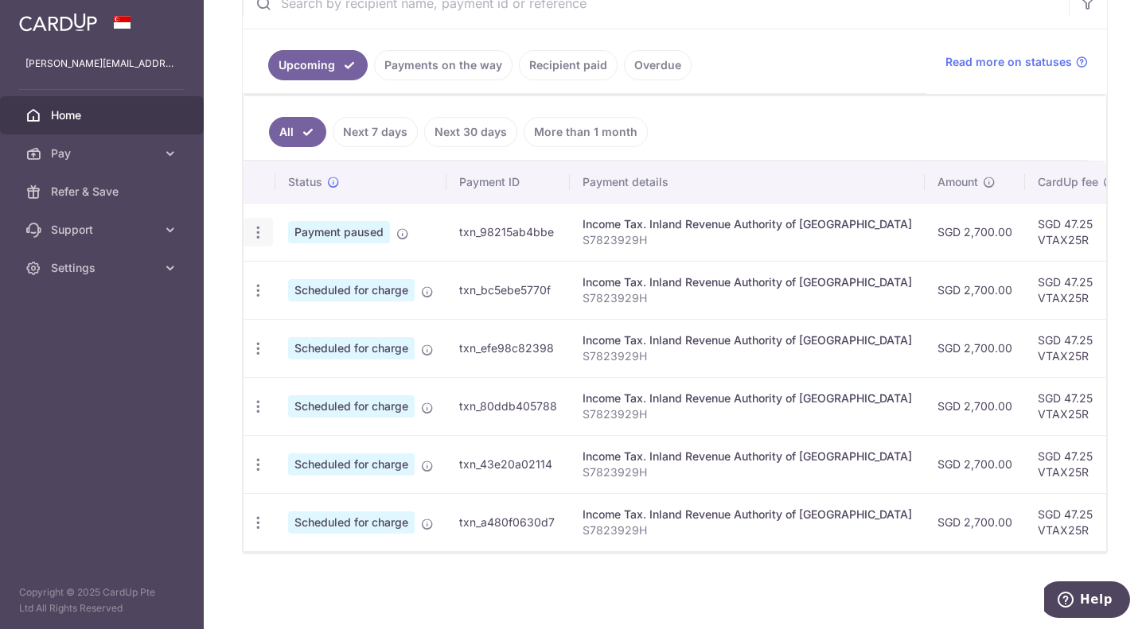
click at [265, 224] on icon "button" at bounding box center [258, 232] width 17 height 17
click at [343, 267] on span "Update payment" at bounding box center [343, 276] width 108 height 19
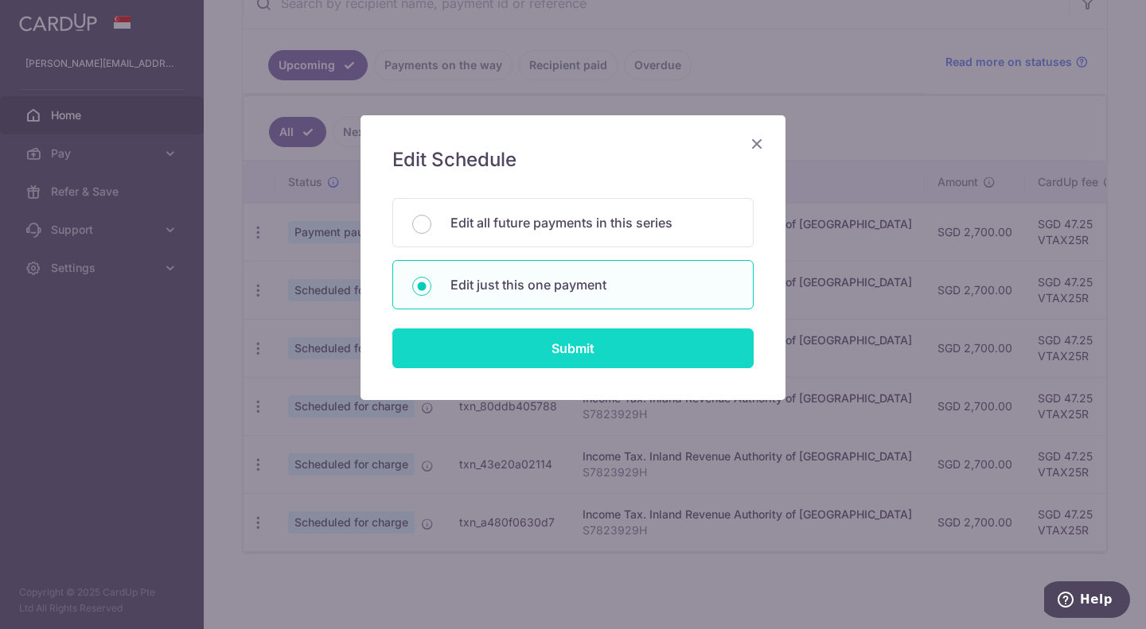
click at [520, 354] on input "Submit" at bounding box center [572, 349] width 361 height 40
radio input "true"
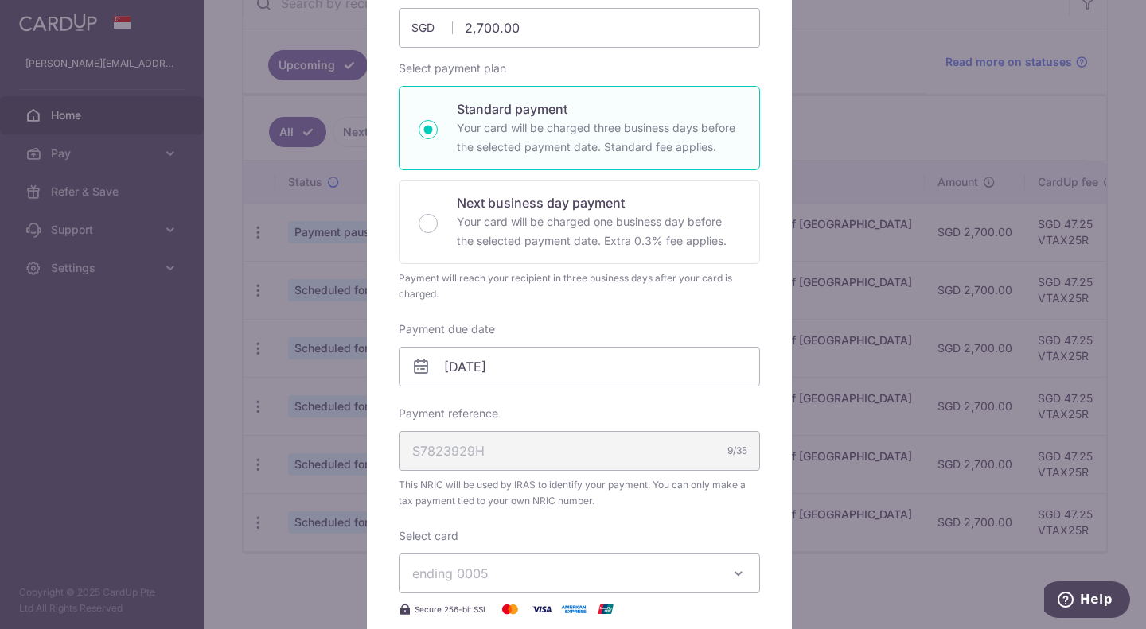
scroll to position [239, 0]
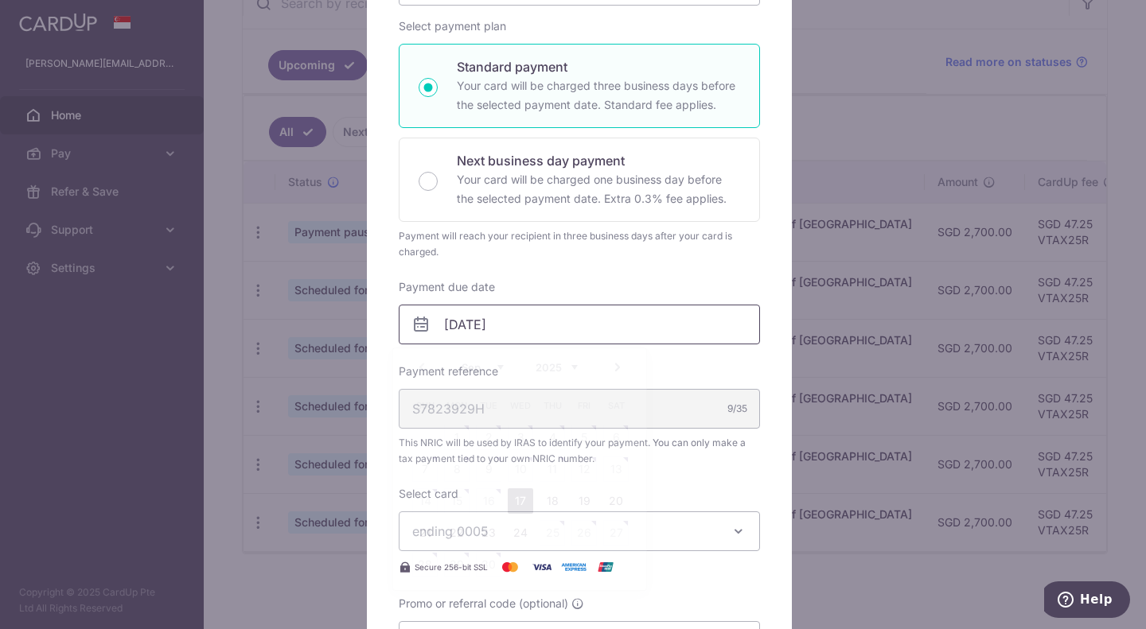
click at [539, 340] on input "[DATE]" at bounding box center [579, 325] width 361 height 40
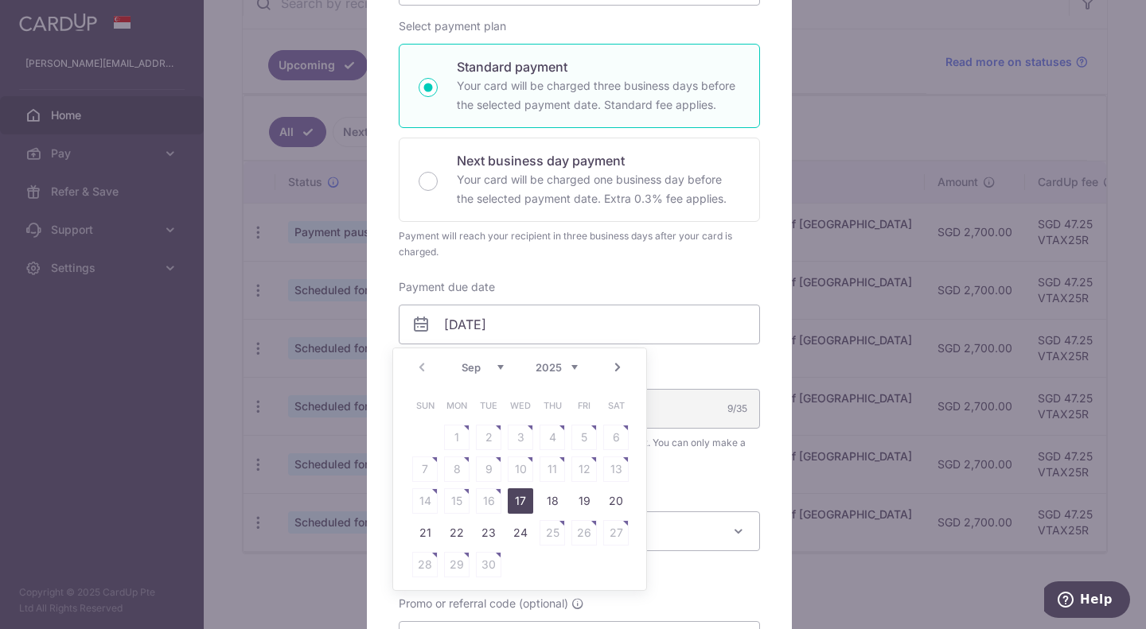
click at [619, 371] on link "Next" at bounding box center [617, 367] width 19 height 19
click at [460, 561] on link "27" at bounding box center [456, 564] width 25 height 25
type input "[DATE]"
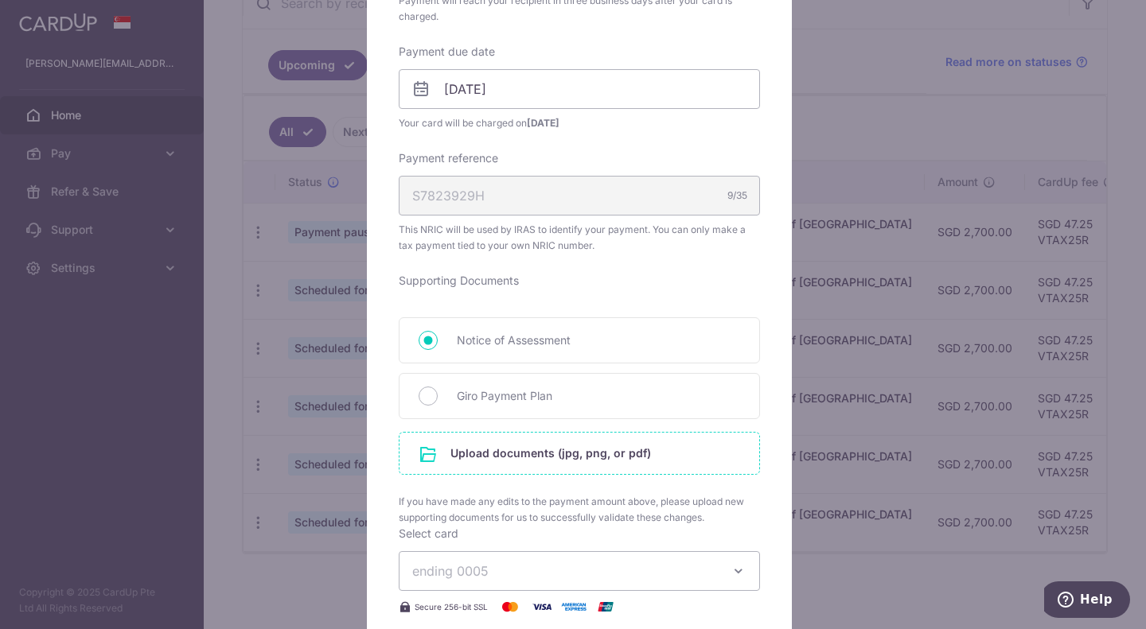
scroll to position [477, 0]
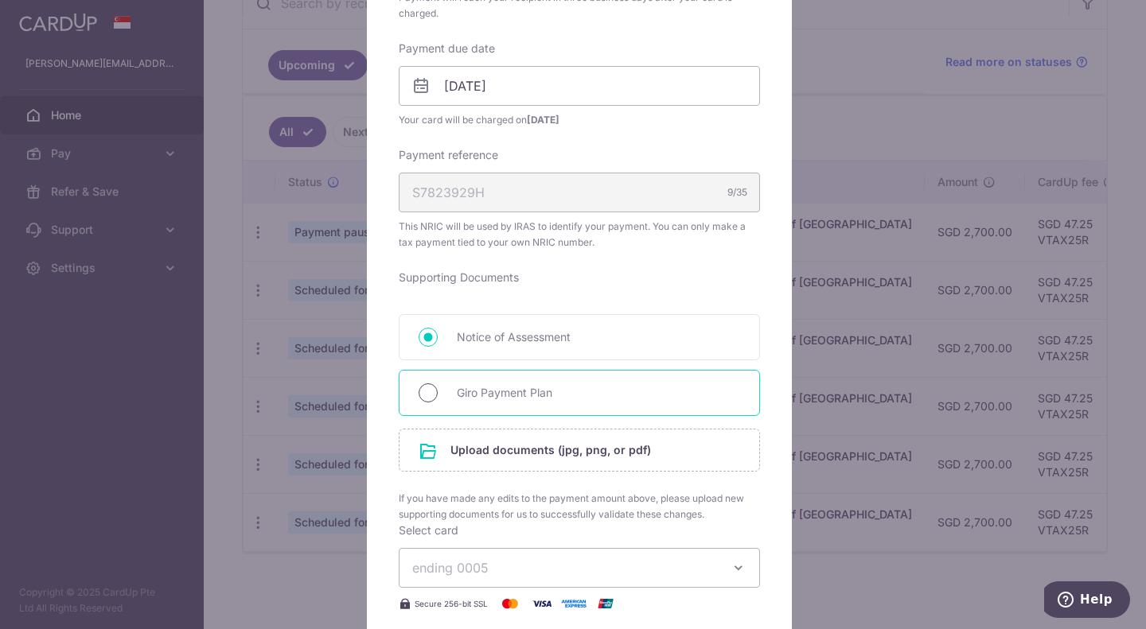
click at [419, 399] on input "Giro Payment Plan" at bounding box center [428, 392] width 19 height 19
radio input "true"
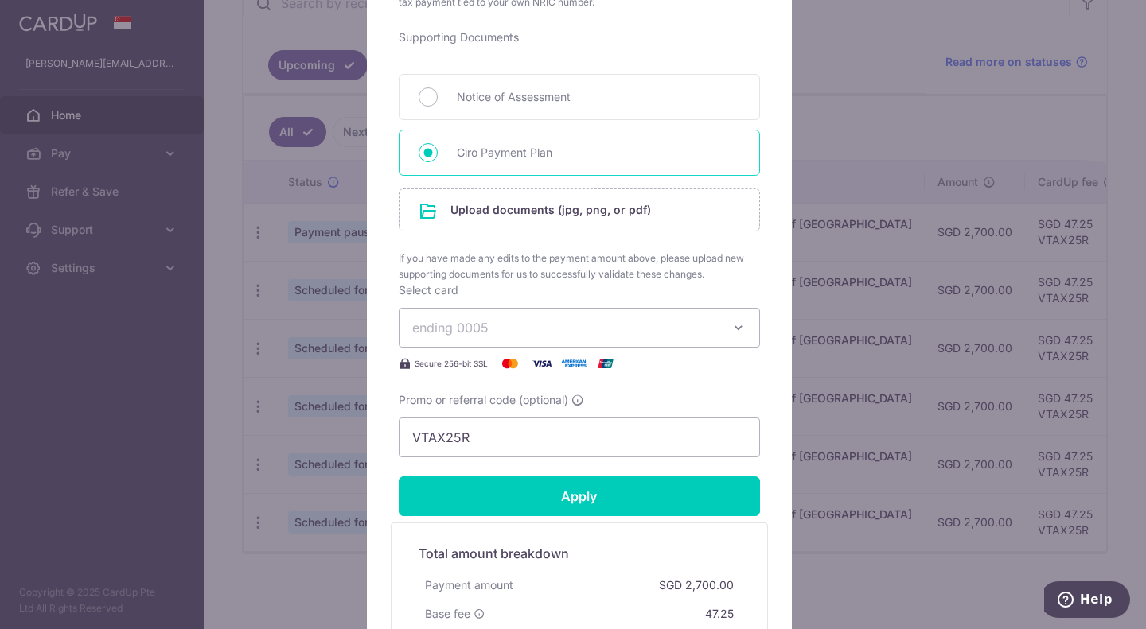
scroll to position [796, 0]
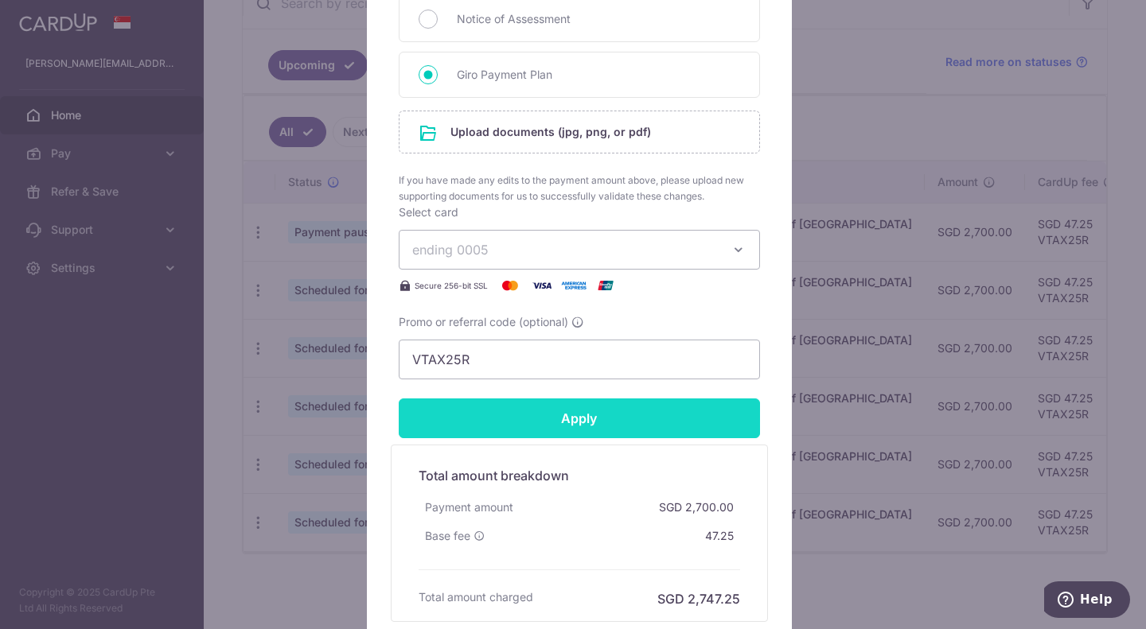
click at [486, 424] on input "Apply" at bounding box center [579, 419] width 361 height 40
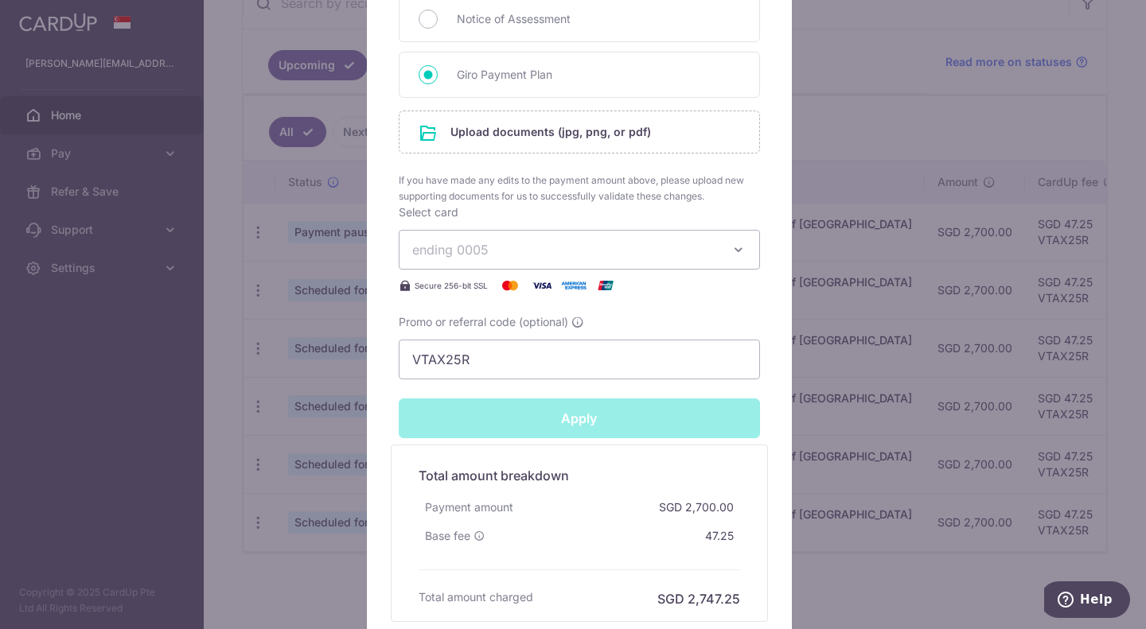
type input "Successfully Applied"
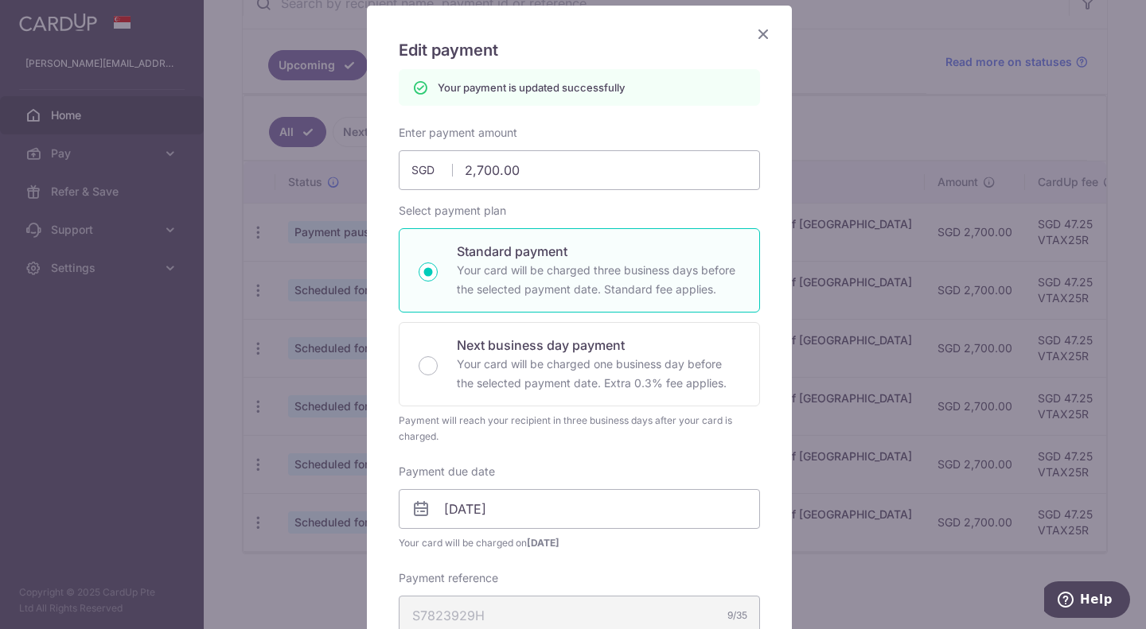
scroll to position [0, 0]
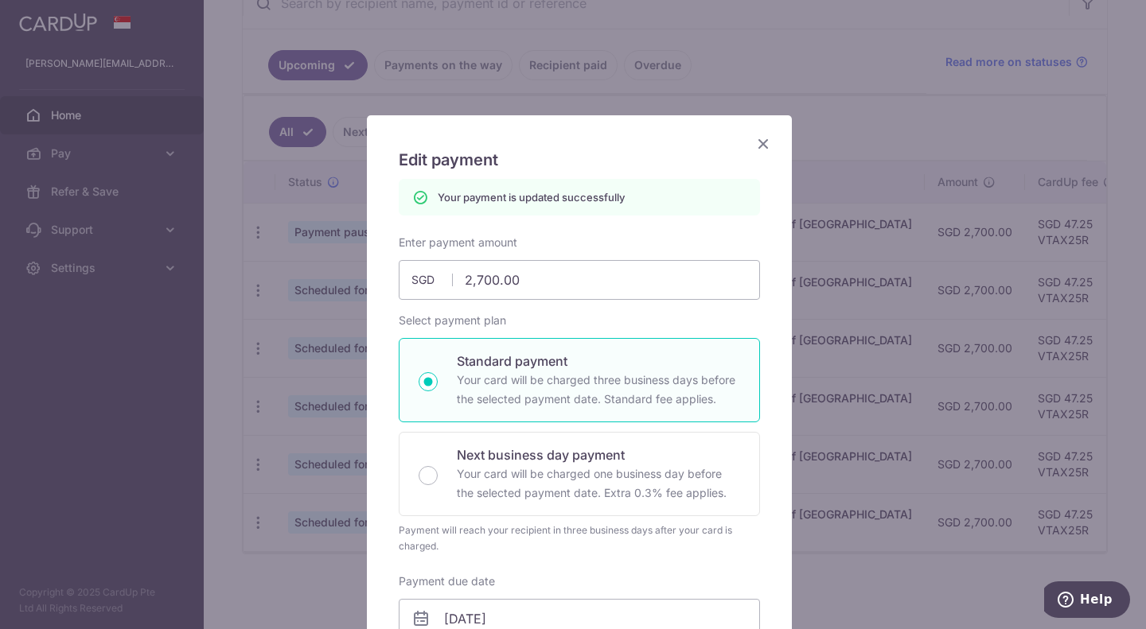
click at [753, 136] on icon "Close" at bounding box center [762, 144] width 19 height 20
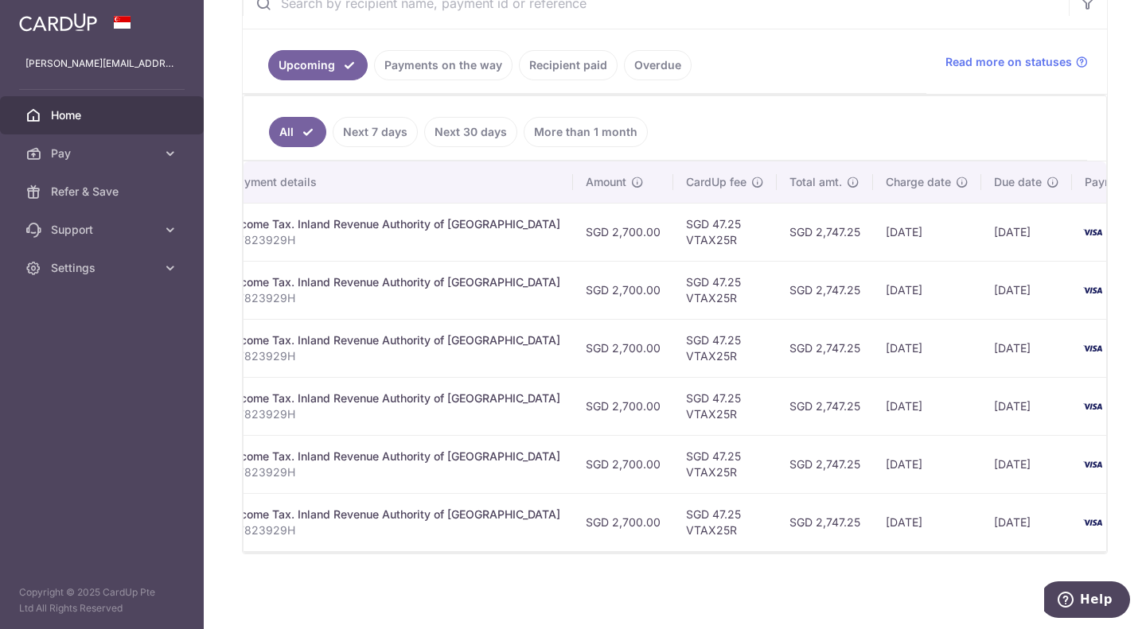
scroll to position [0, 336]
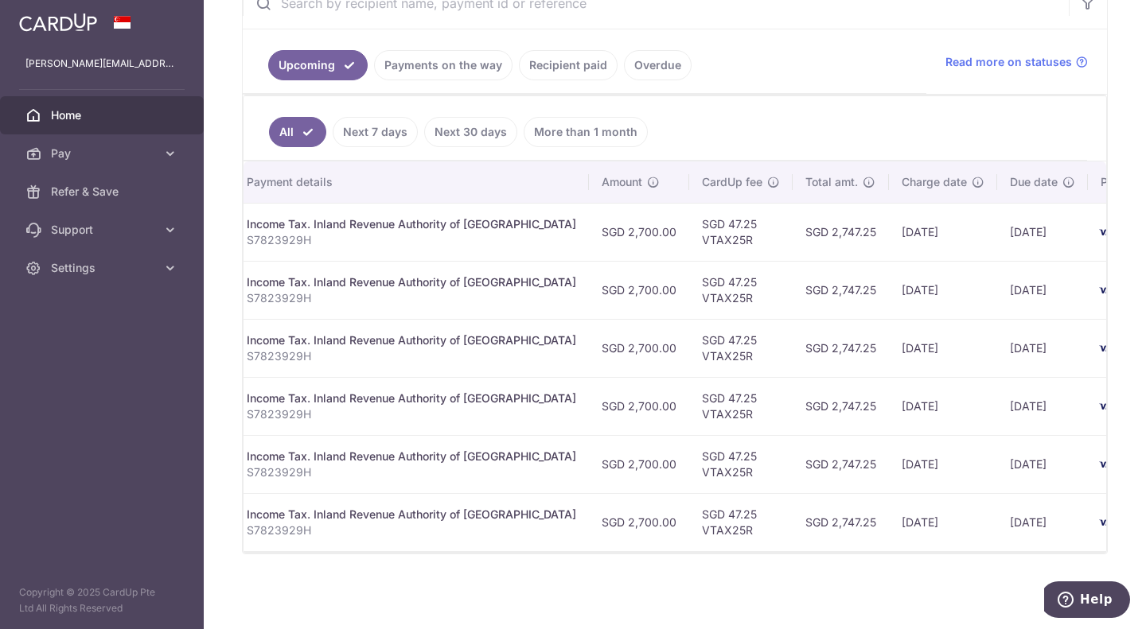
drag, startPoint x: 821, startPoint y: 559, endPoint x: 833, endPoint y: 555, distance: 12.6
click at [833, 555] on div "× Pause Schedule Pause all future payments in this series Pause just this one p…" at bounding box center [675, 314] width 942 height 629
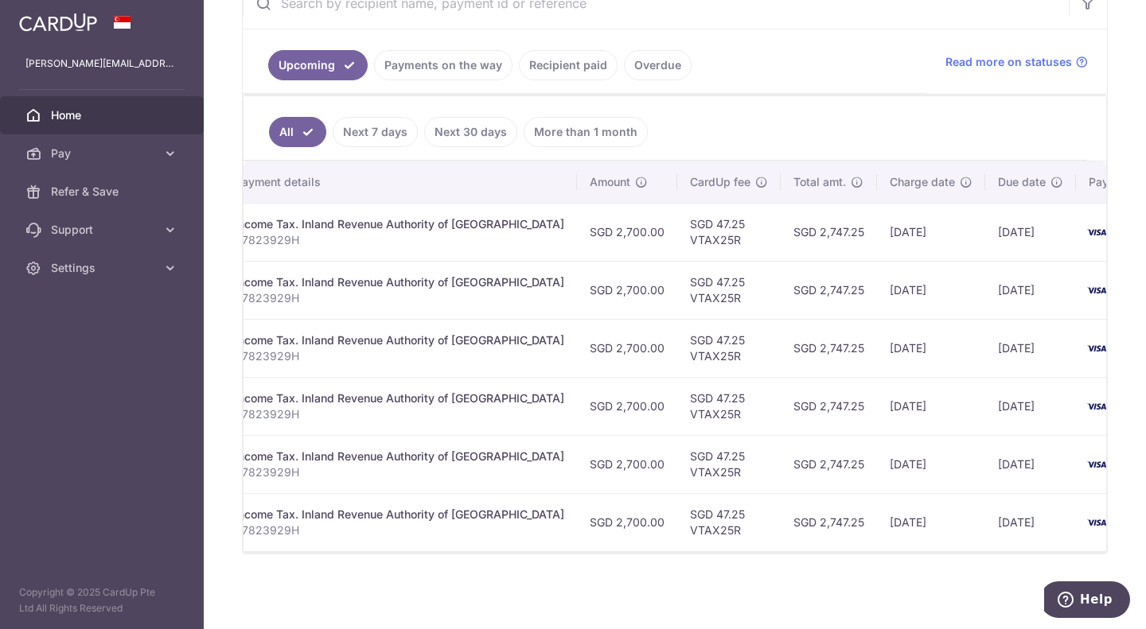
click at [877, 528] on td "[DATE]" at bounding box center [931, 522] width 108 height 58
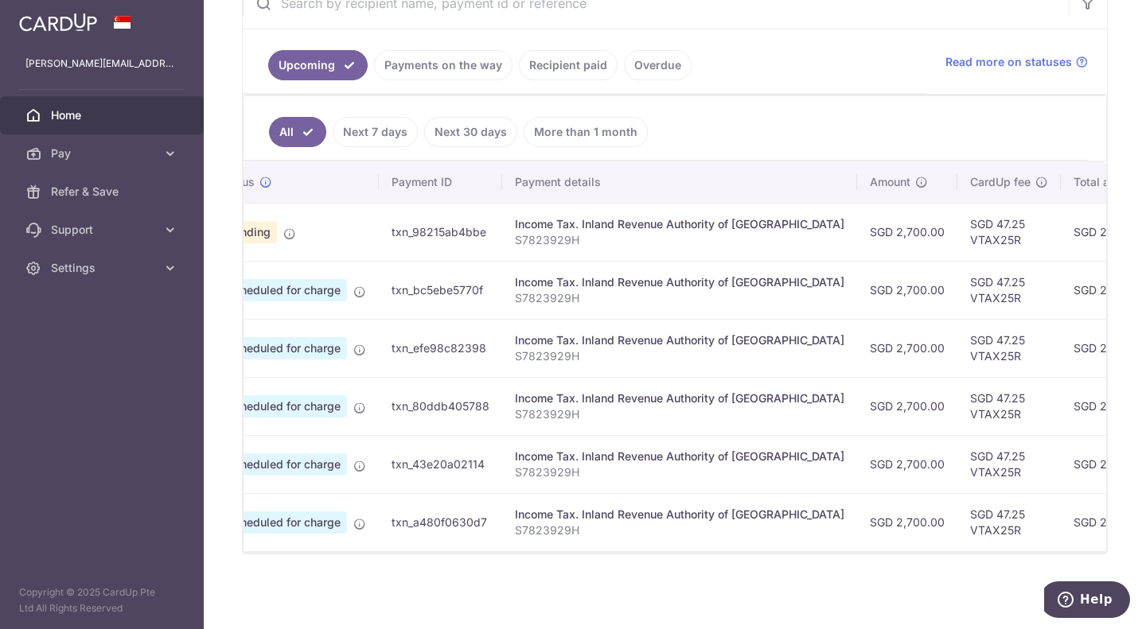
scroll to position [0, 0]
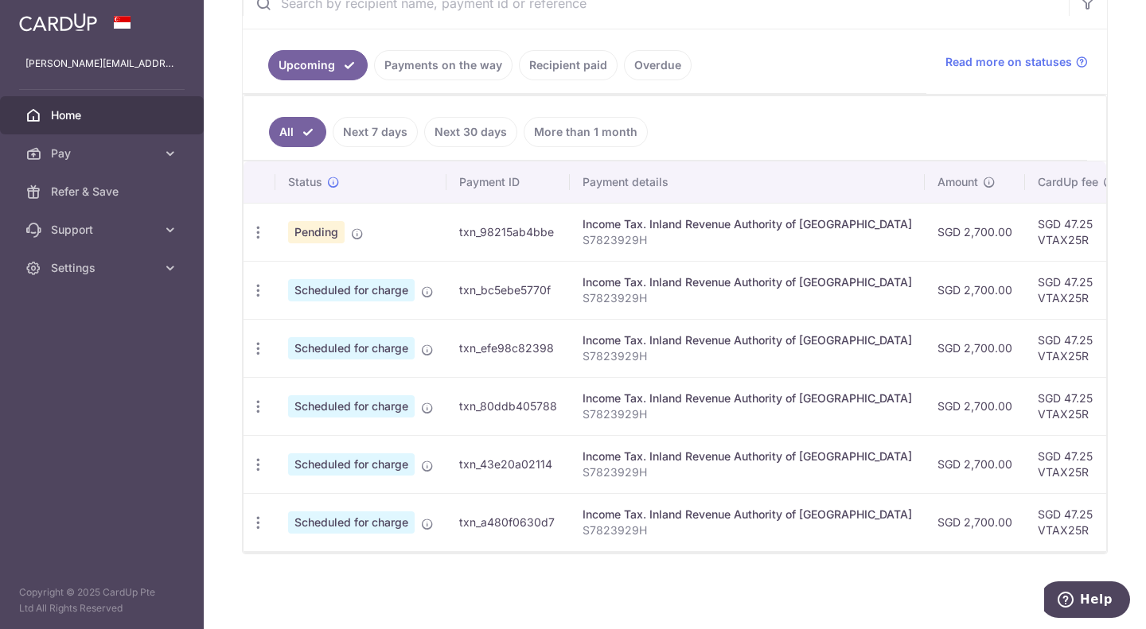
click at [394, 118] on link "Next 7 days" at bounding box center [375, 132] width 85 height 30
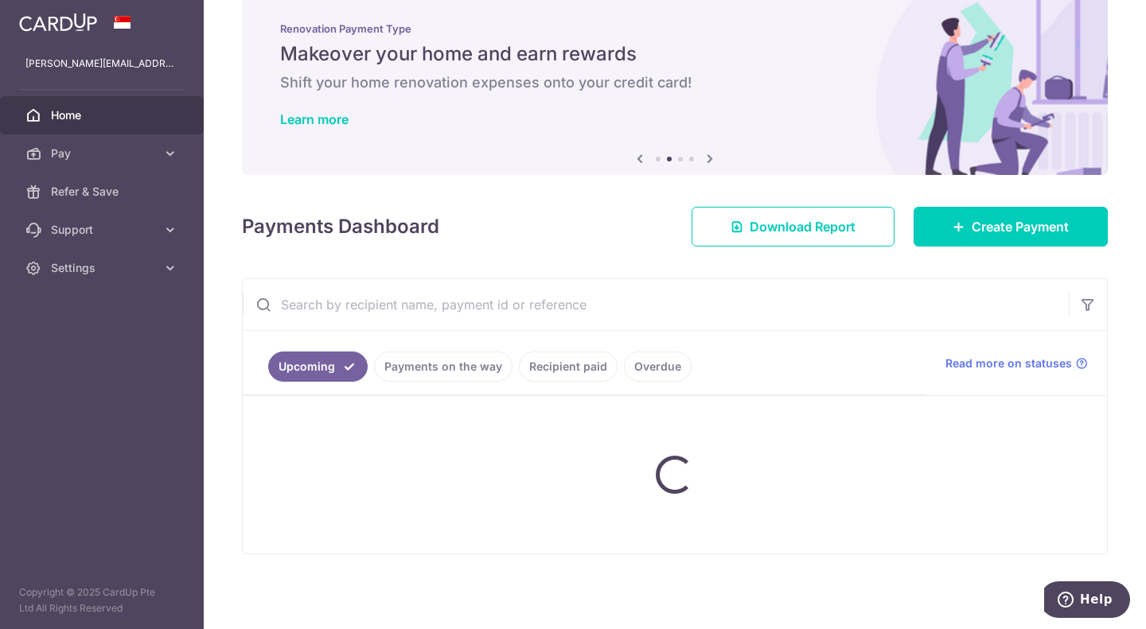
scroll to position [156, 0]
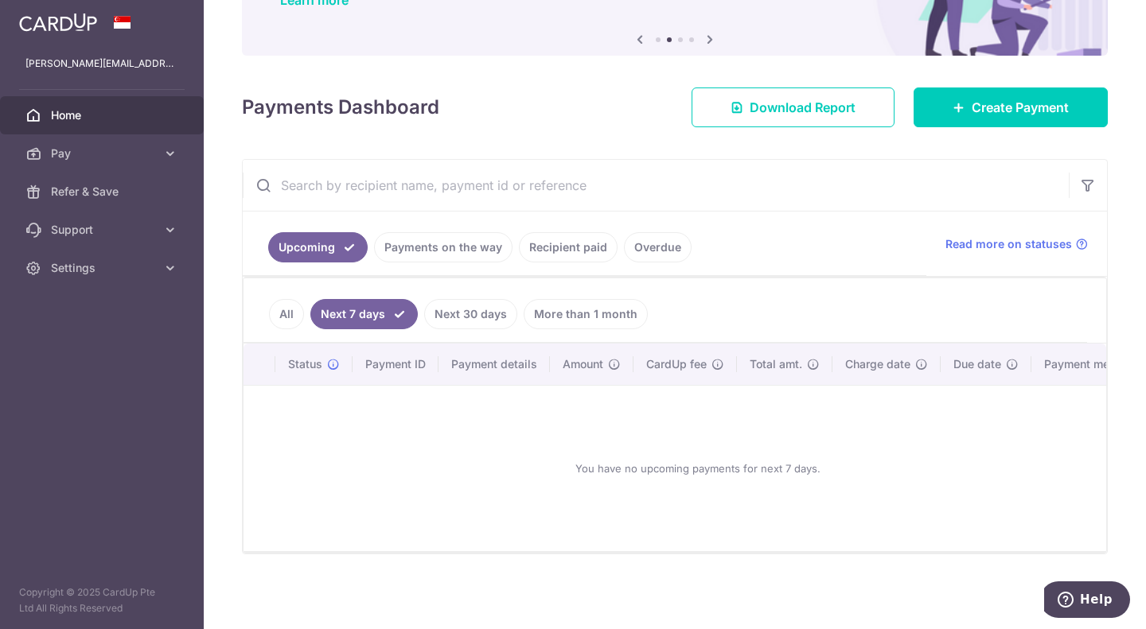
click at [426, 243] on link "Payments on the way" at bounding box center [443, 247] width 138 height 30
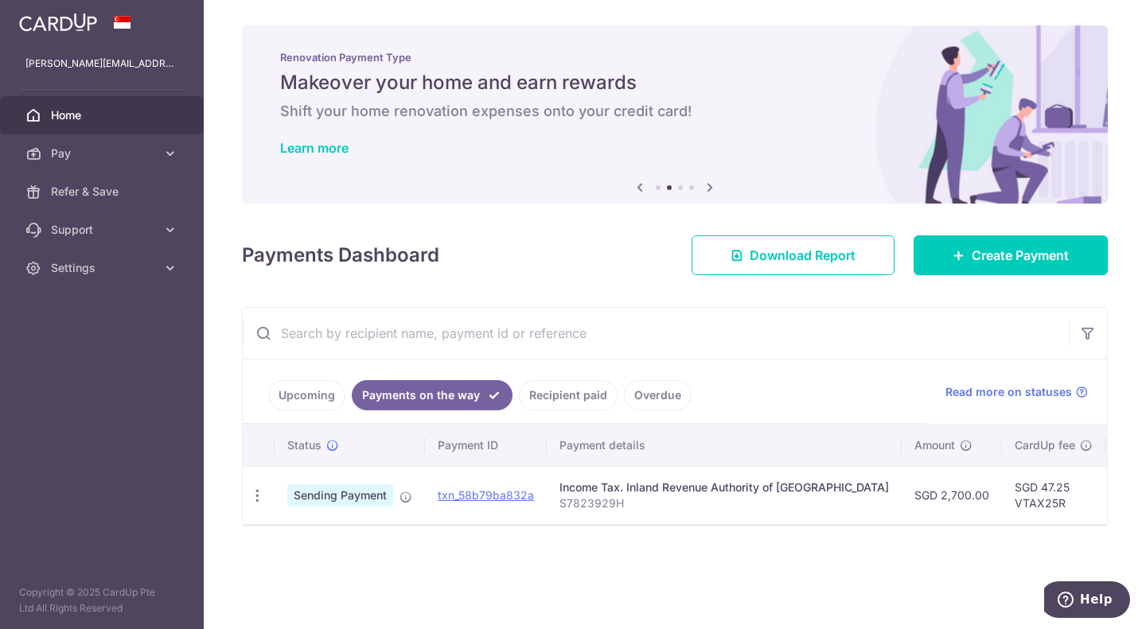
scroll to position [0, 0]
